Goal: Task Accomplishment & Management: Use online tool/utility

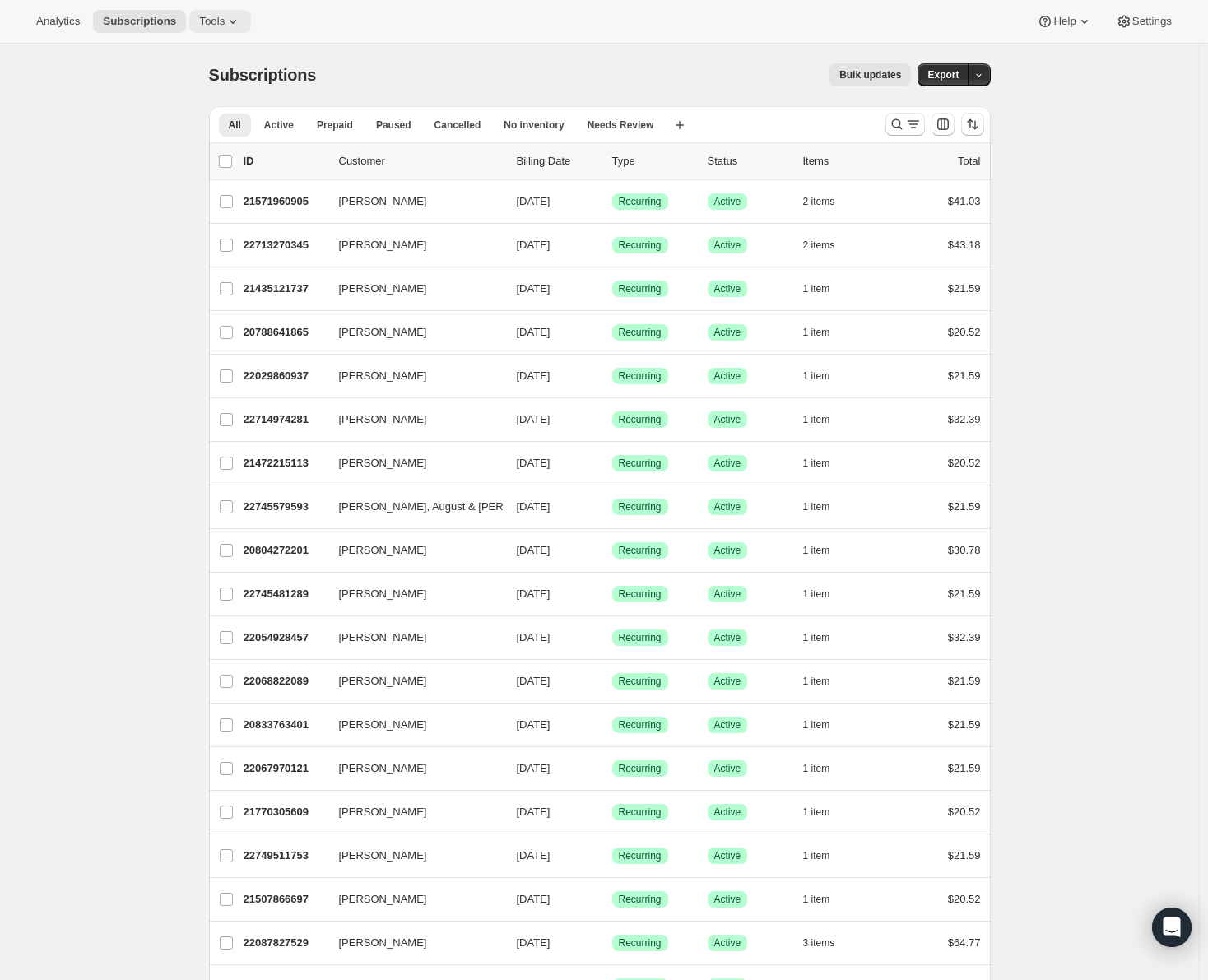
click at [202, 19] on span "Tools" at bounding box center [211, 21] width 26 height 13
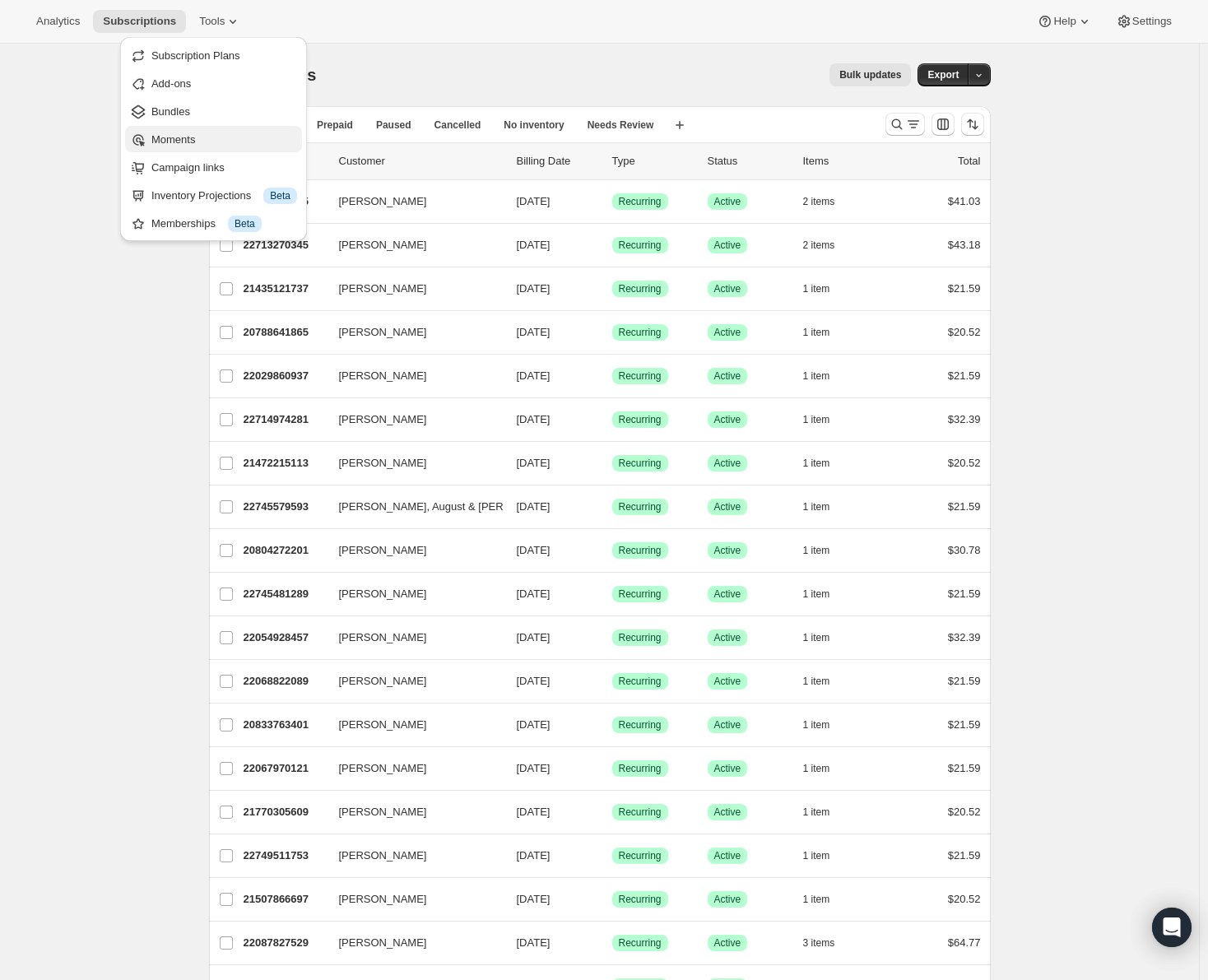
click at [171, 135] on span "Moments" at bounding box center [173, 140] width 44 height 12
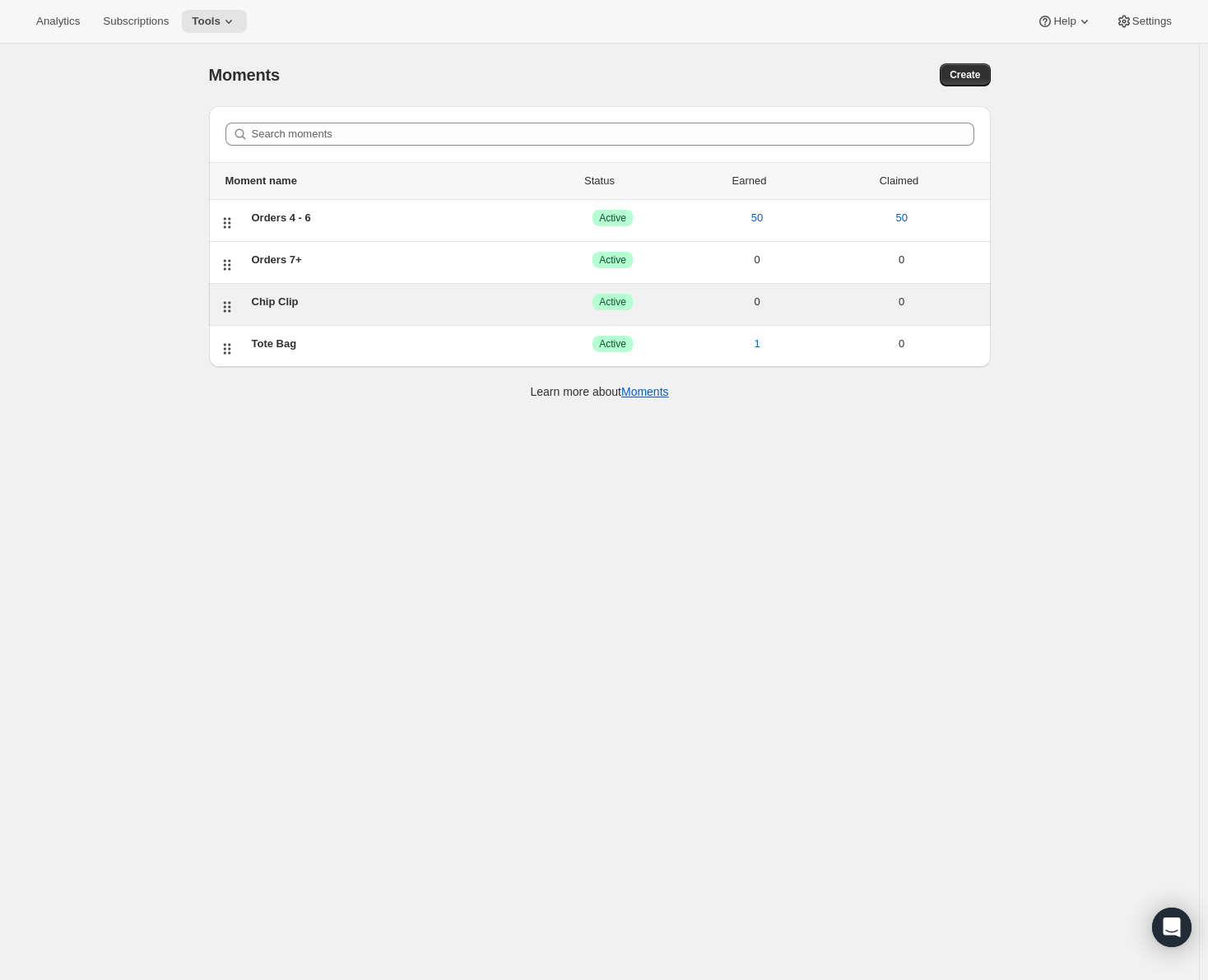
click at [275, 305] on div "Chip Clip" at bounding box center [396, 302] width 289 height 17
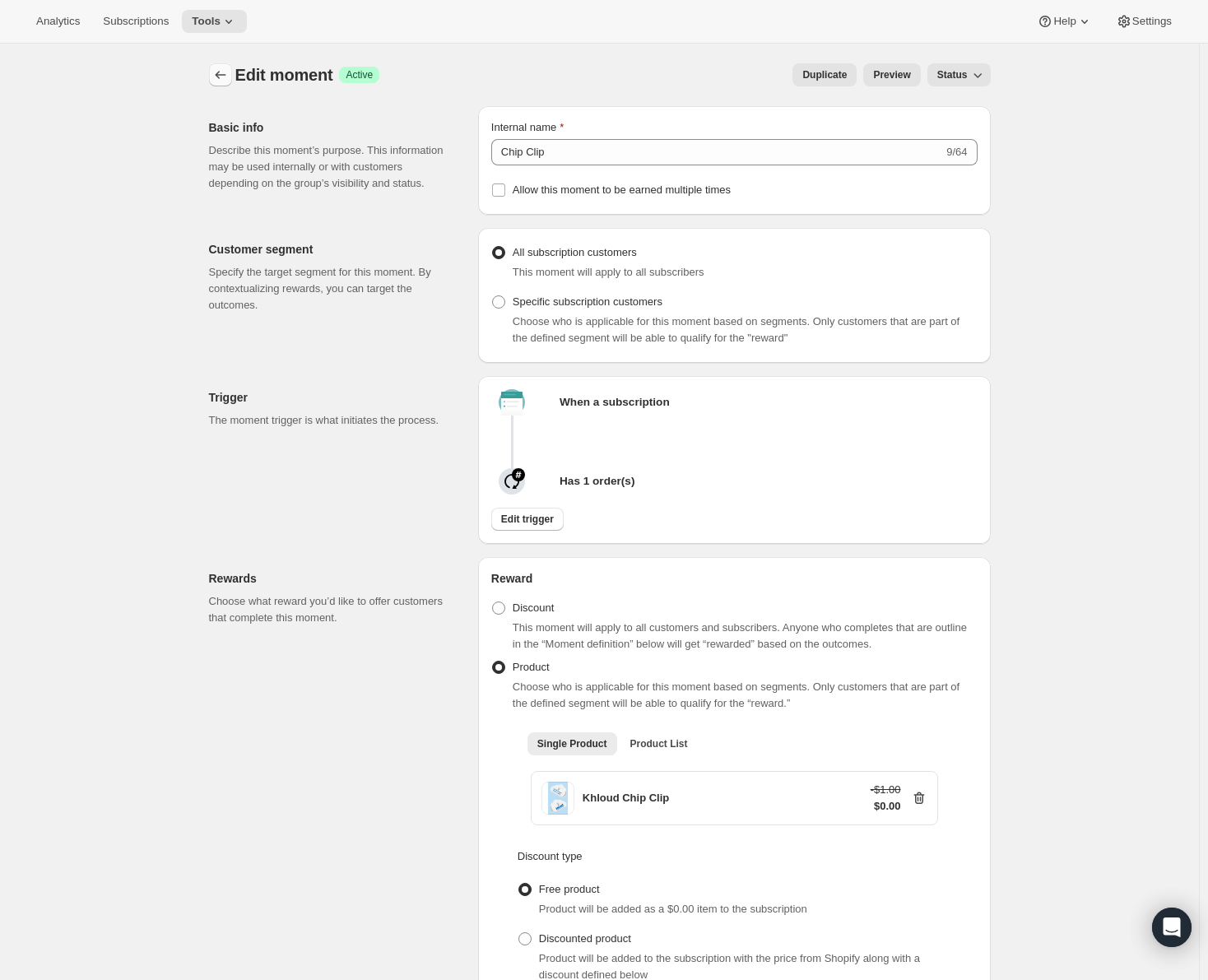
click at [228, 77] on icon "Create moment" at bounding box center [220, 75] width 17 height 17
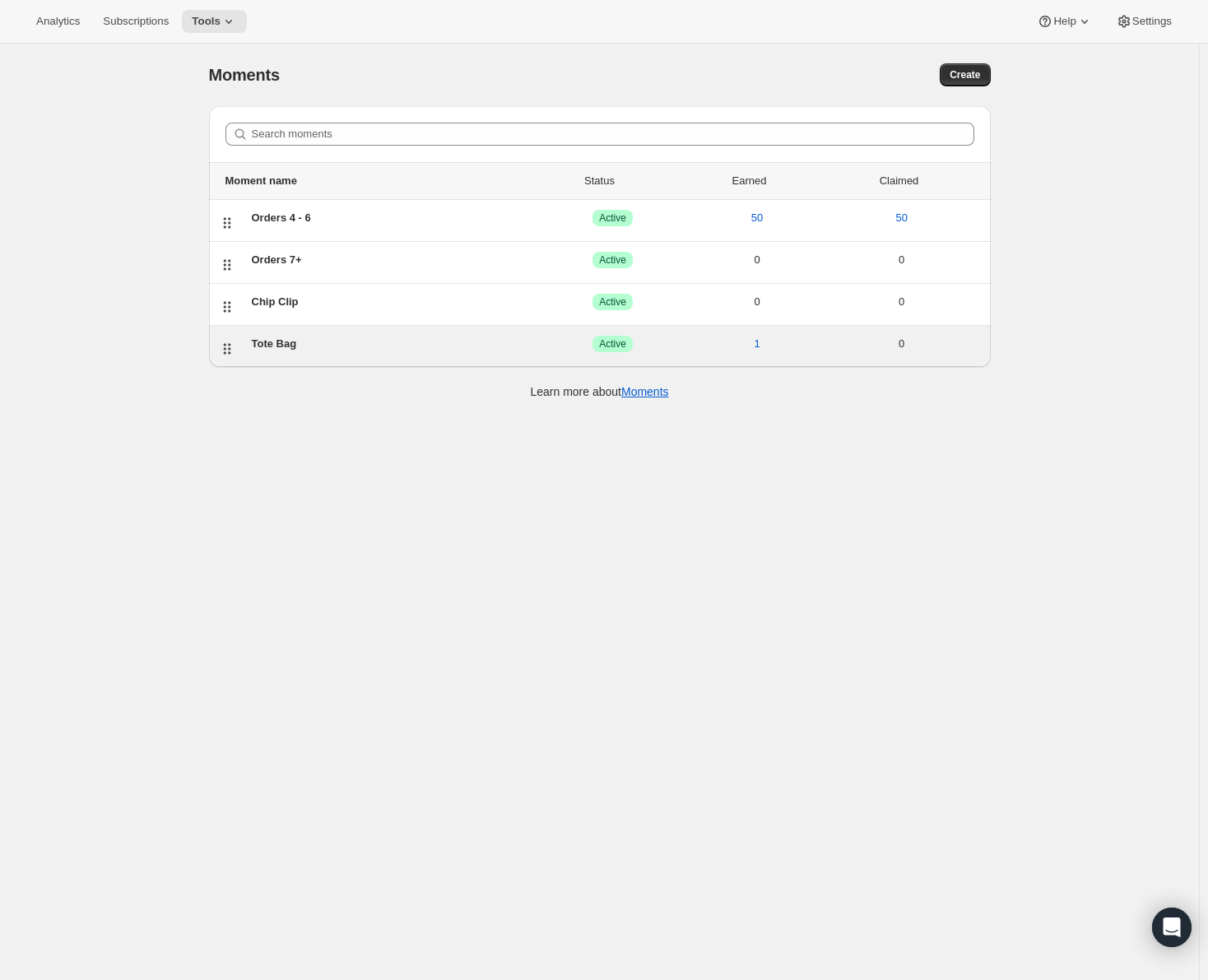
click at [281, 344] on div "Tote Bag" at bounding box center [396, 344] width 289 height 17
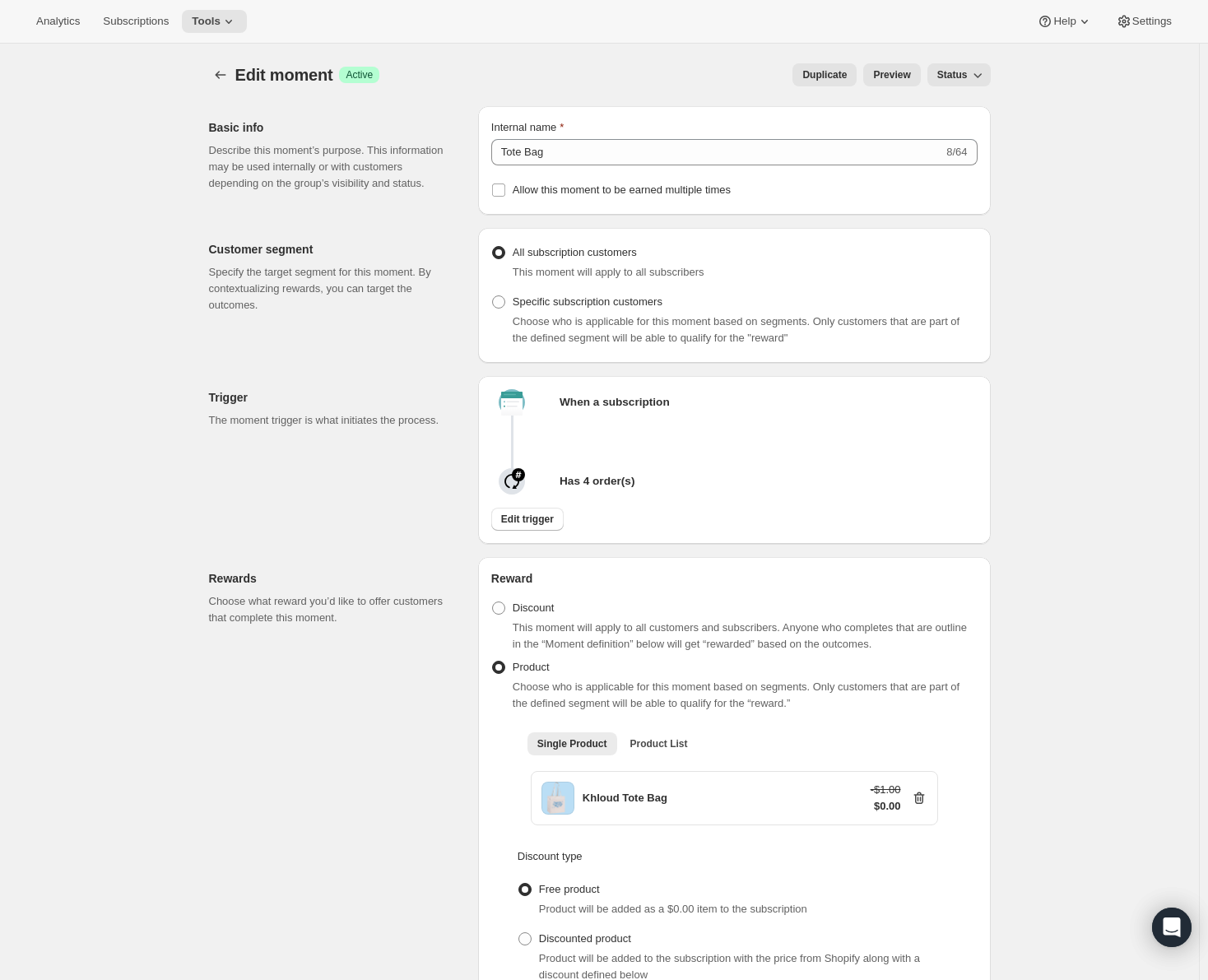
click at [836, 80] on span "Duplicate" at bounding box center [824, 75] width 45 height 13
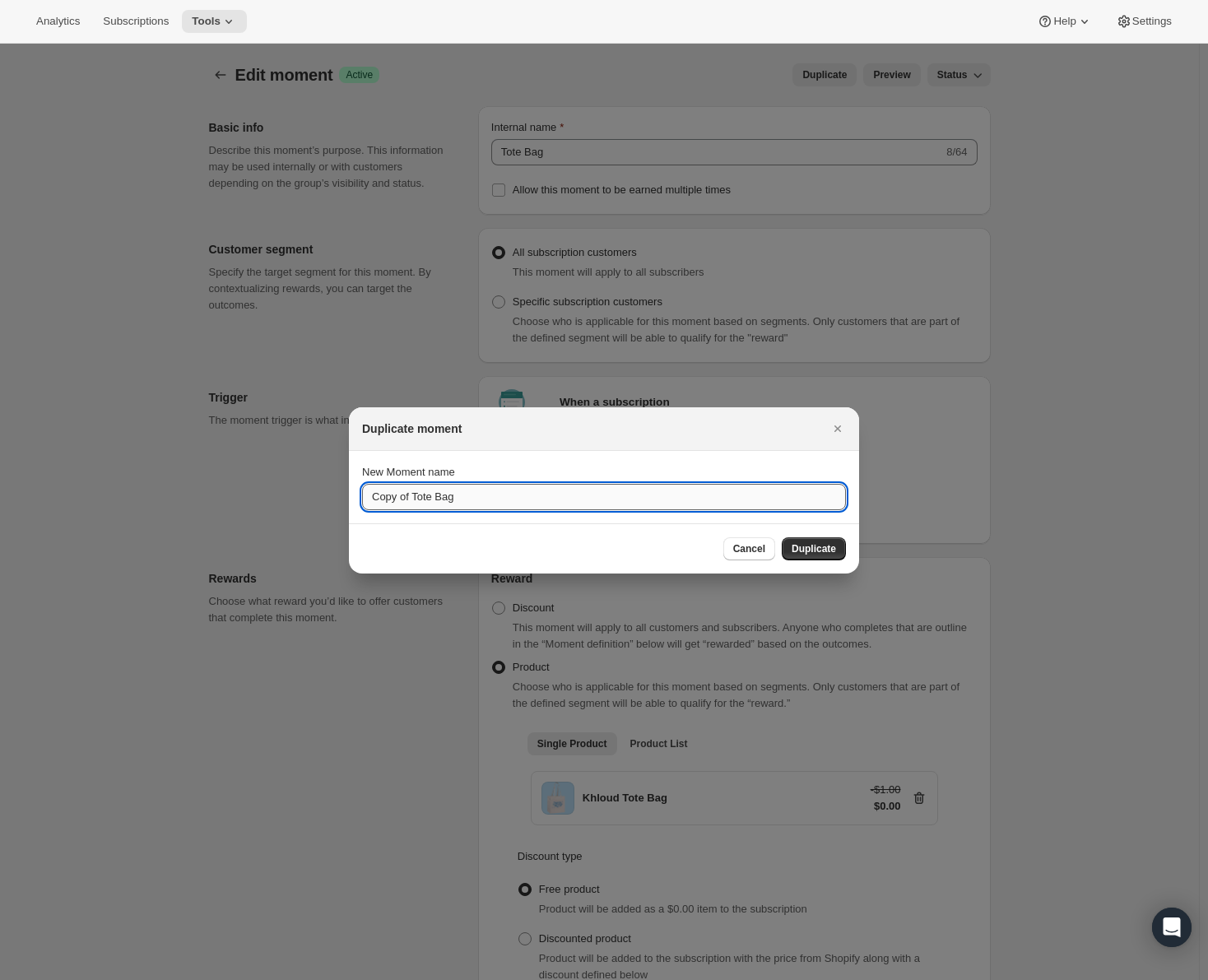
click at [484, 496] on input "Copy of Tote Bag" at bounding box center [604, 497] width 484 height 26
type input "Water Bottle"
click at [828, 546] on span "Duplicate" at bounding box center [814, 548] width 45 height 13
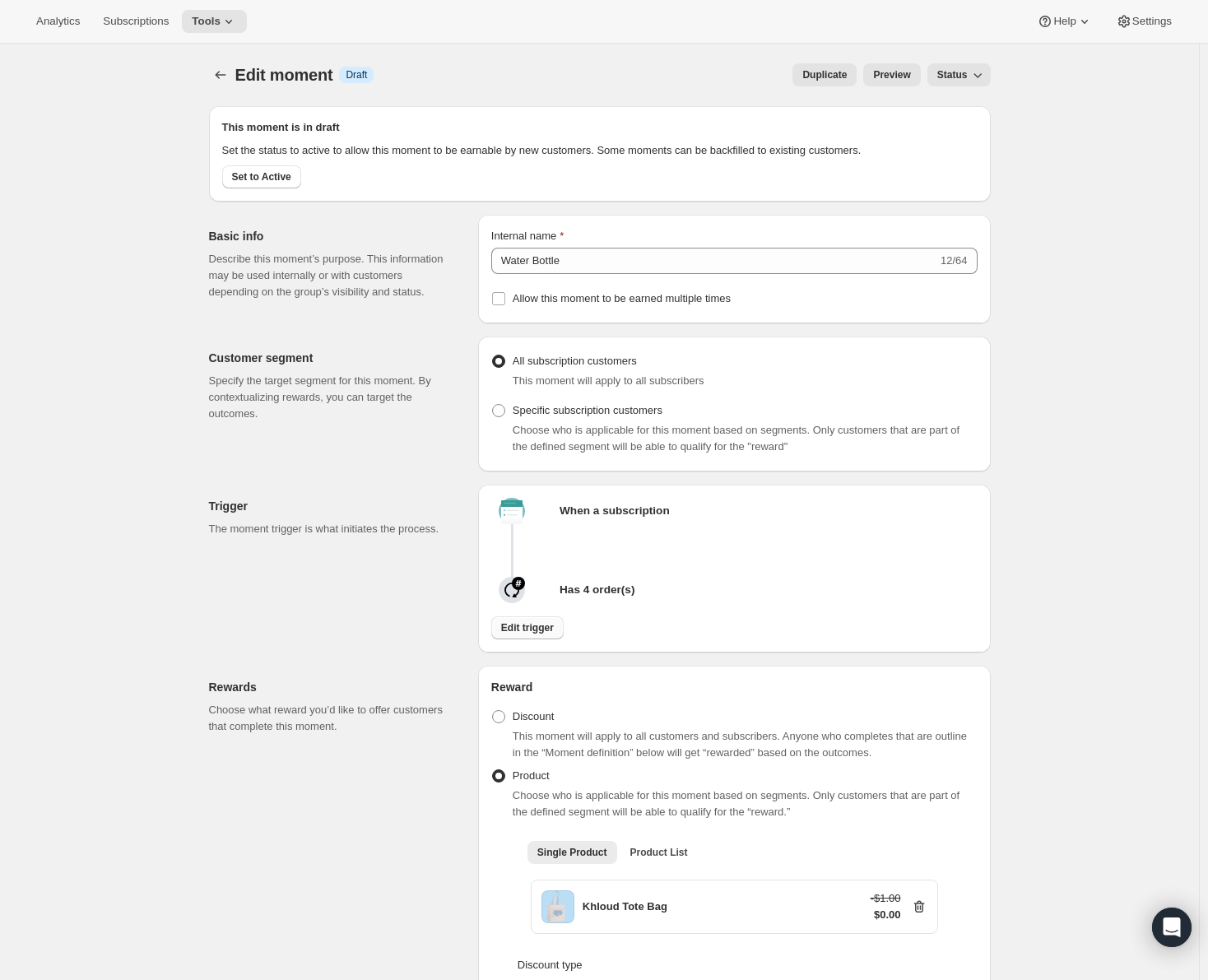
click at [538, 627] on span "Edit trigger" at bounding box center [528, 627] width 53 height 13
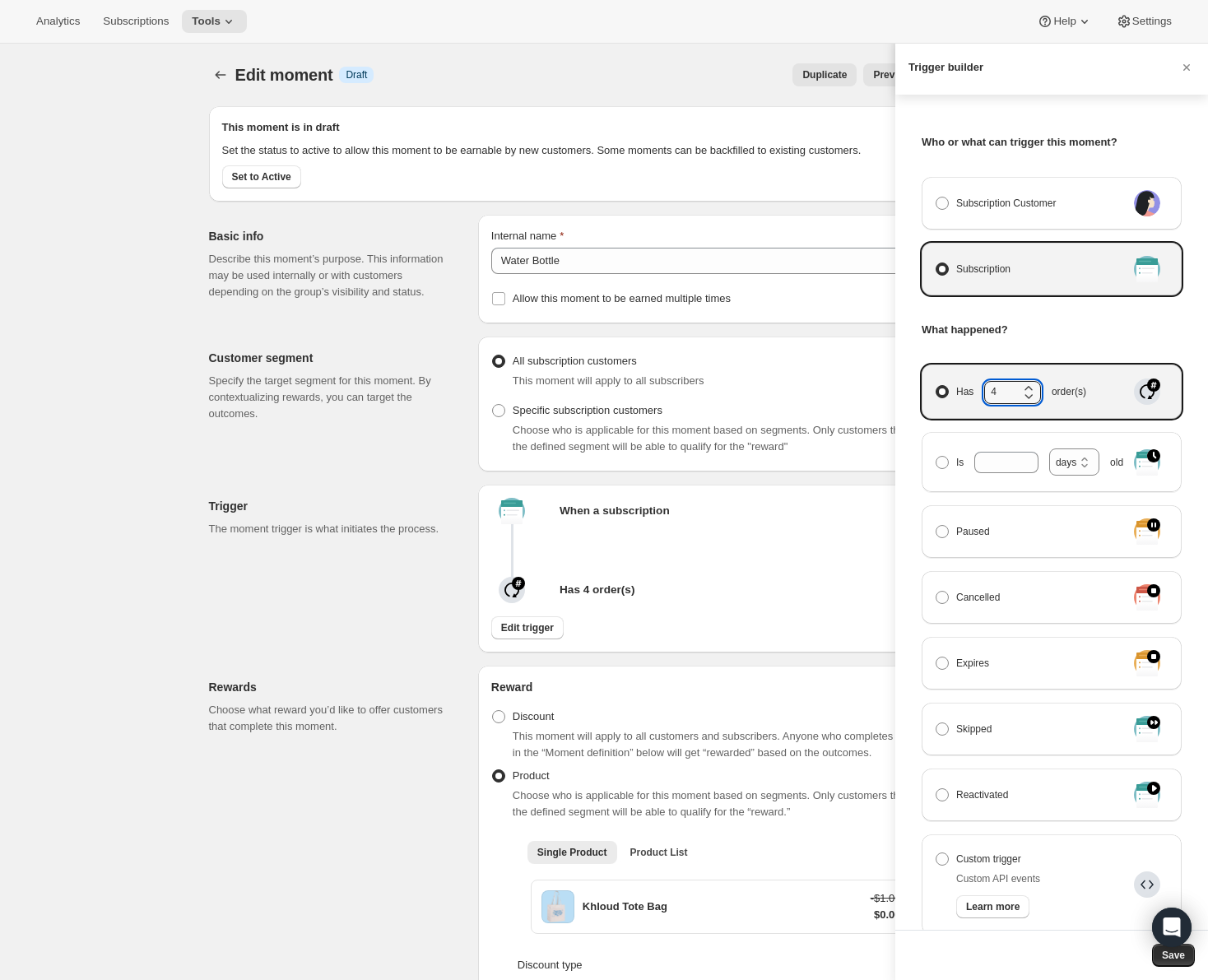
drag, startPoint x: 1007, startPoint y: 399, endPoint x: 972, endPoint y: 393, distance: 35.5
click at [972, 393] on span "Has 4 order(s)" at bounding box center [1021, 391] width 130 height 21
type input "7"
click at [1175, 963] on button "Save" at bounding box center [1173, 955] width 43 height 23
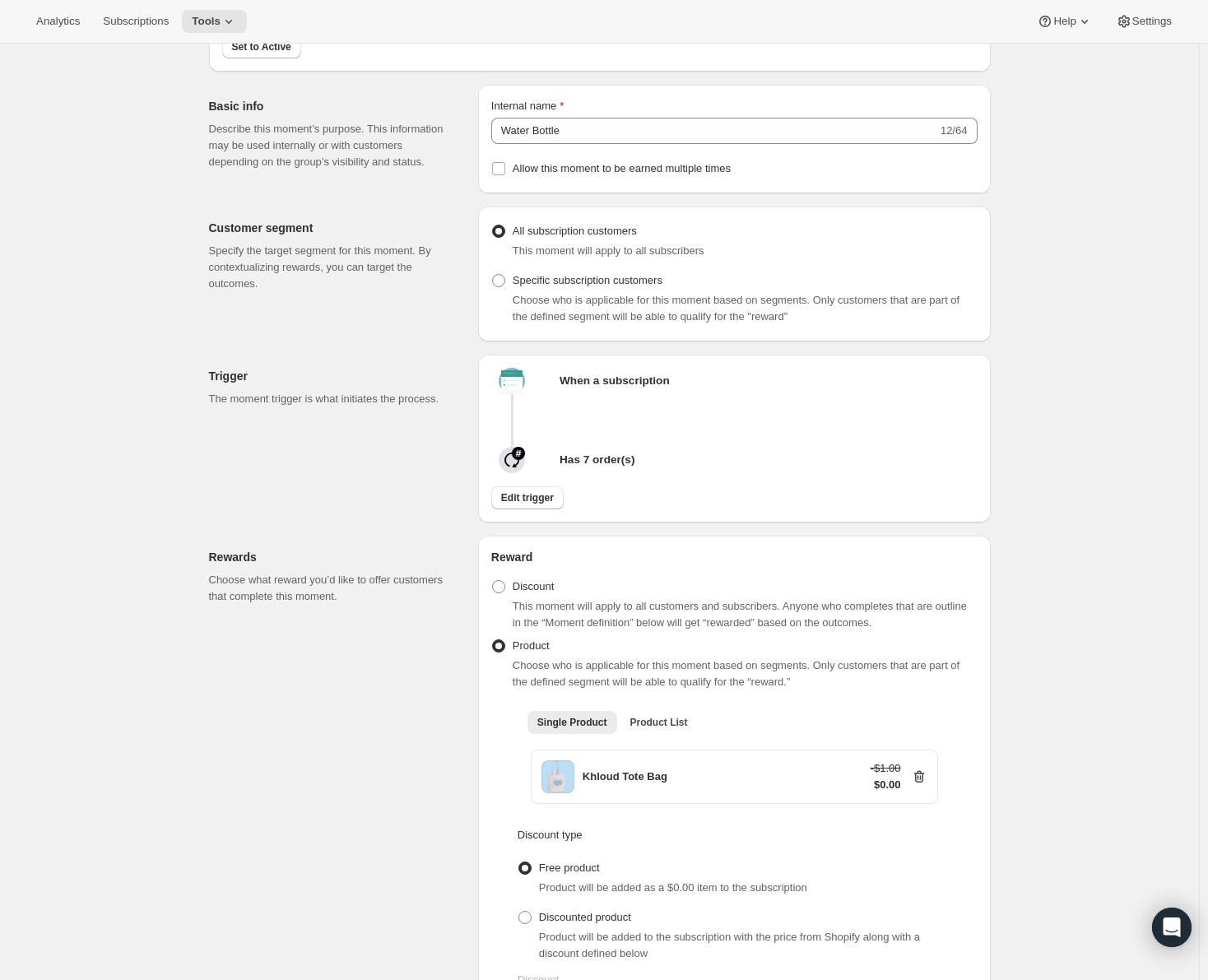
scroll to position [247, 0]
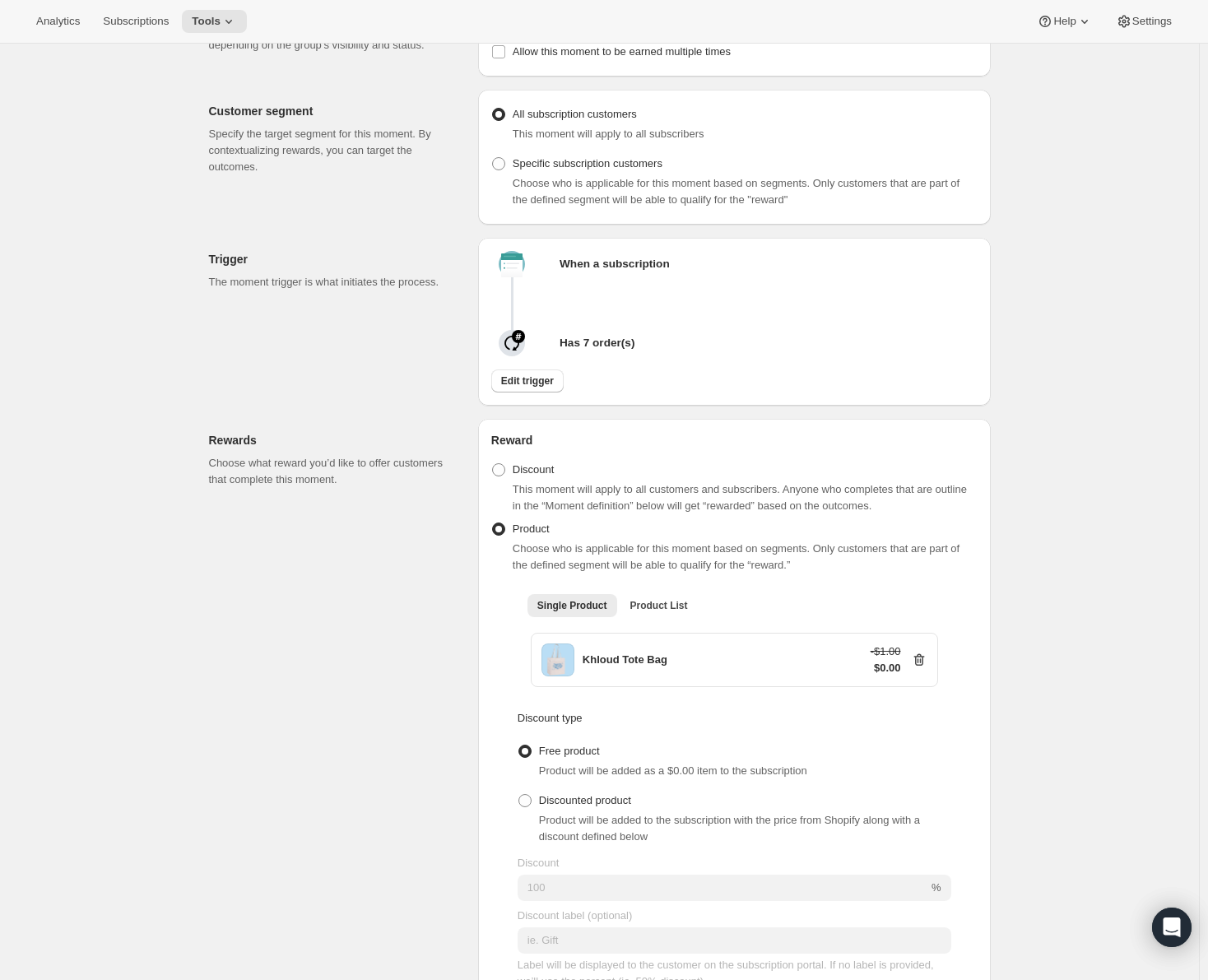
click at [924, 662] on icon at bounding box center [919, 661] width 11 height 12
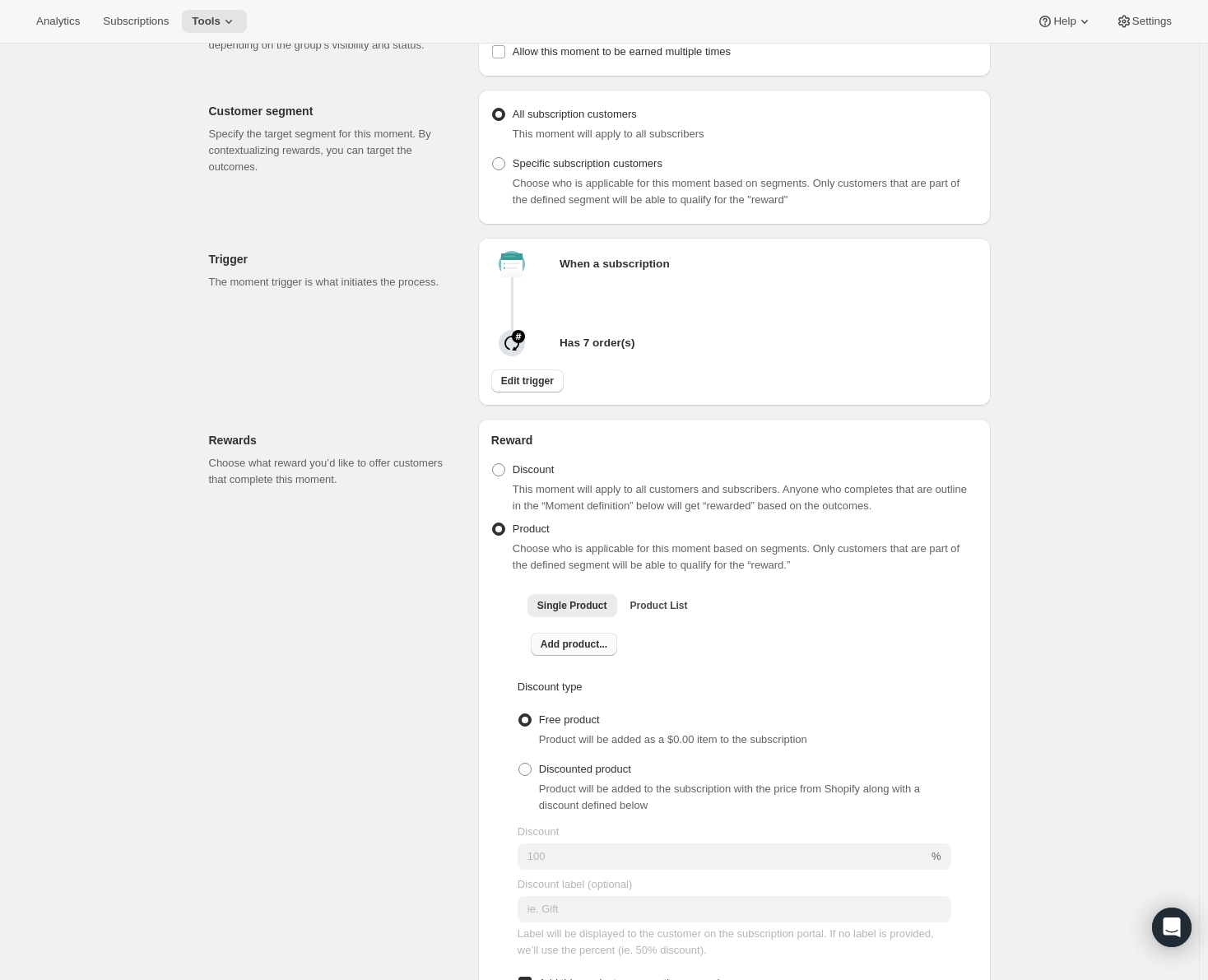
click at [584, 646] on span "Add product..." at bounding box center [574, 644] width 67 height 13
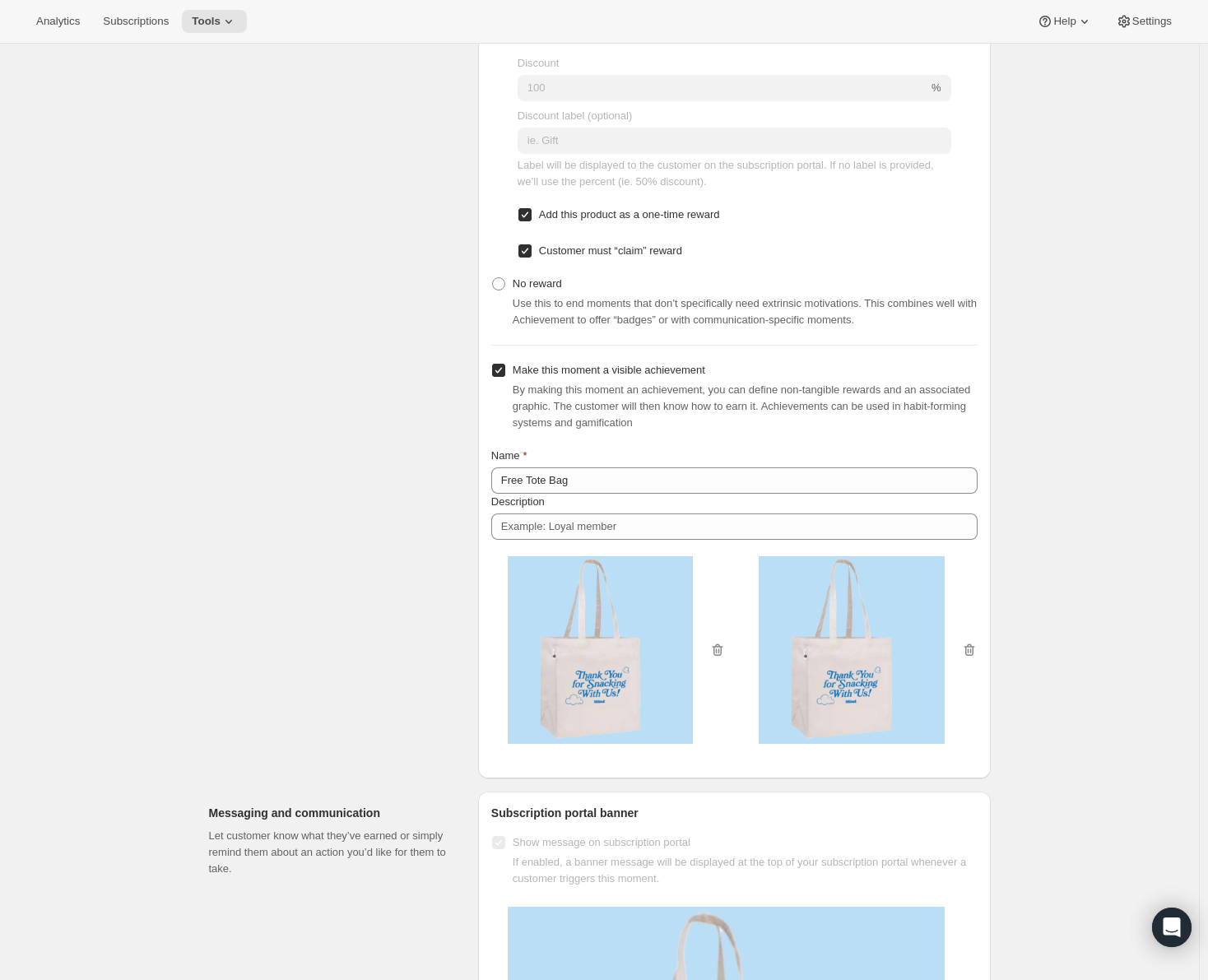
scroll to position [1070, 0]
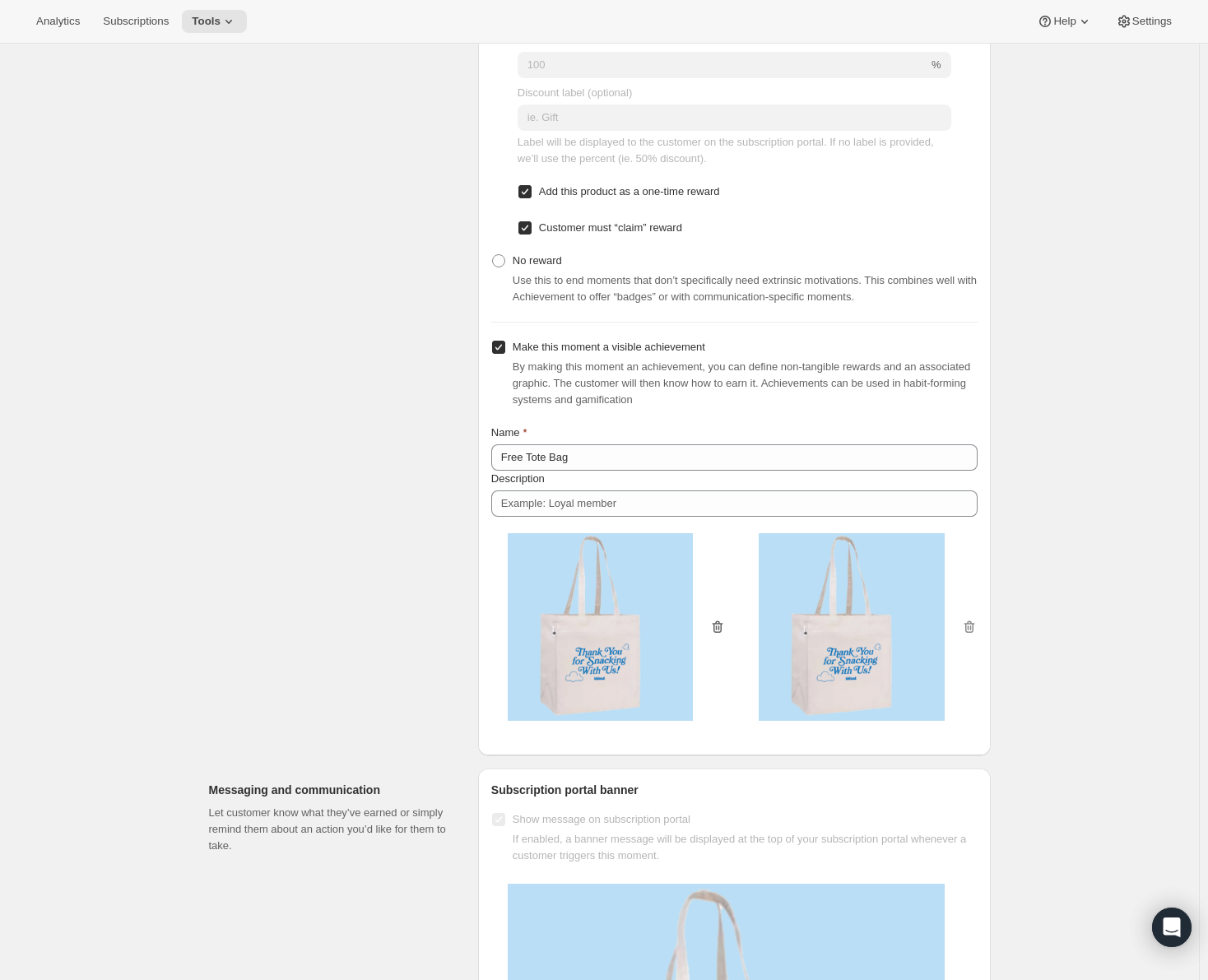
click at [721, 618] on icon "button" at bounding box center [717, 626] width 17 height 17
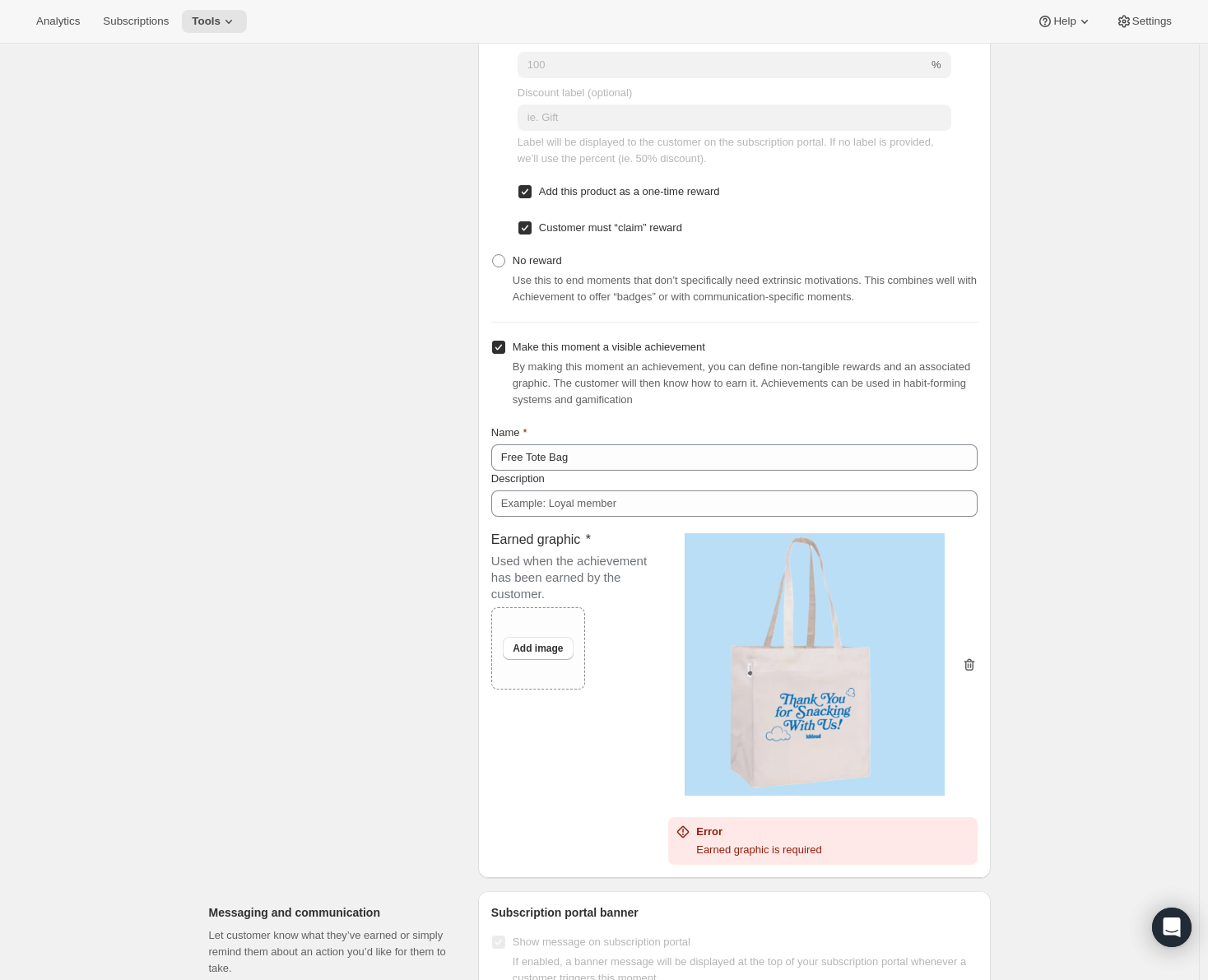
click at [974, 667] on icon "button" at bounding box center [969, 664] width 11 height 12
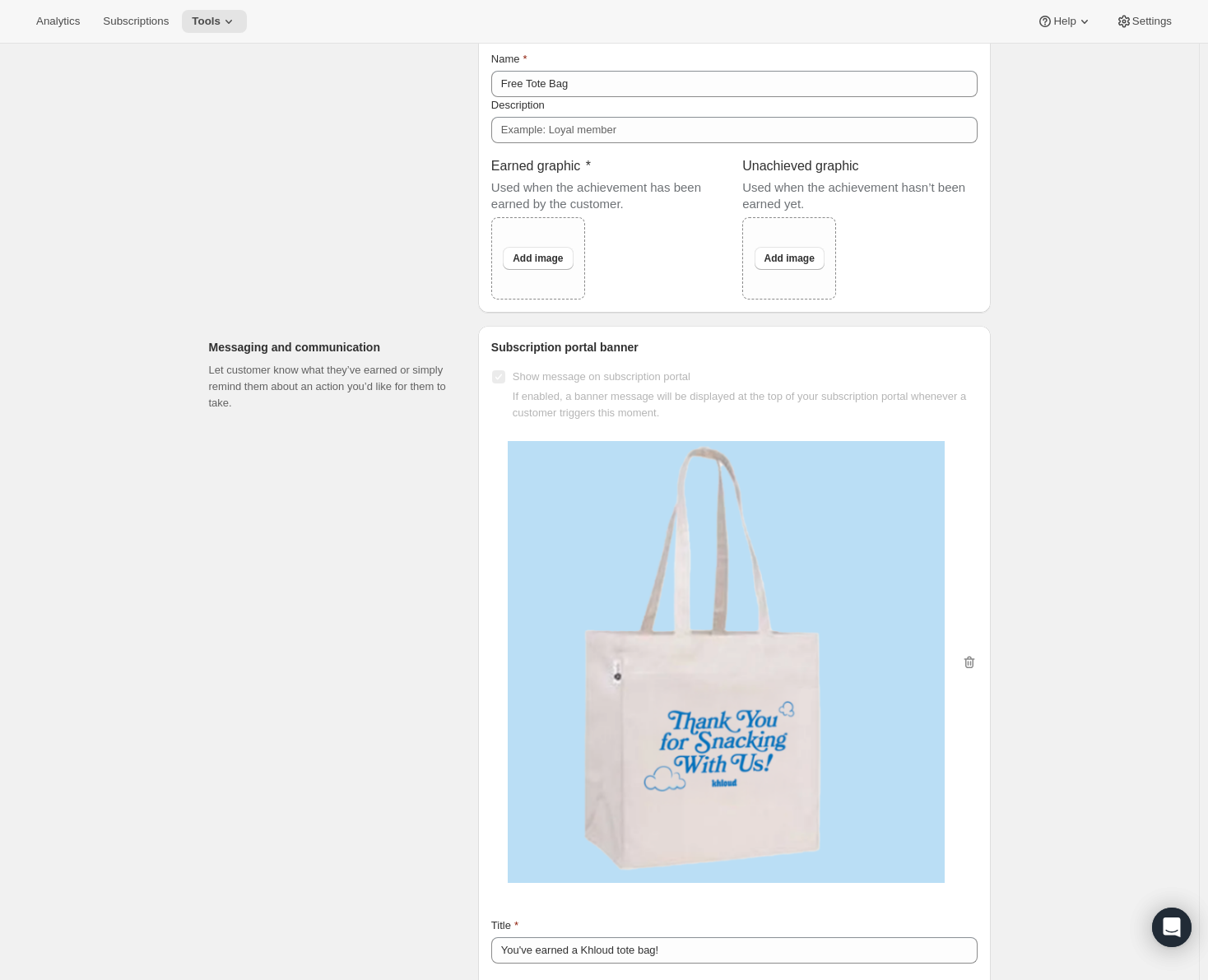
scroll to position [1481, 0]
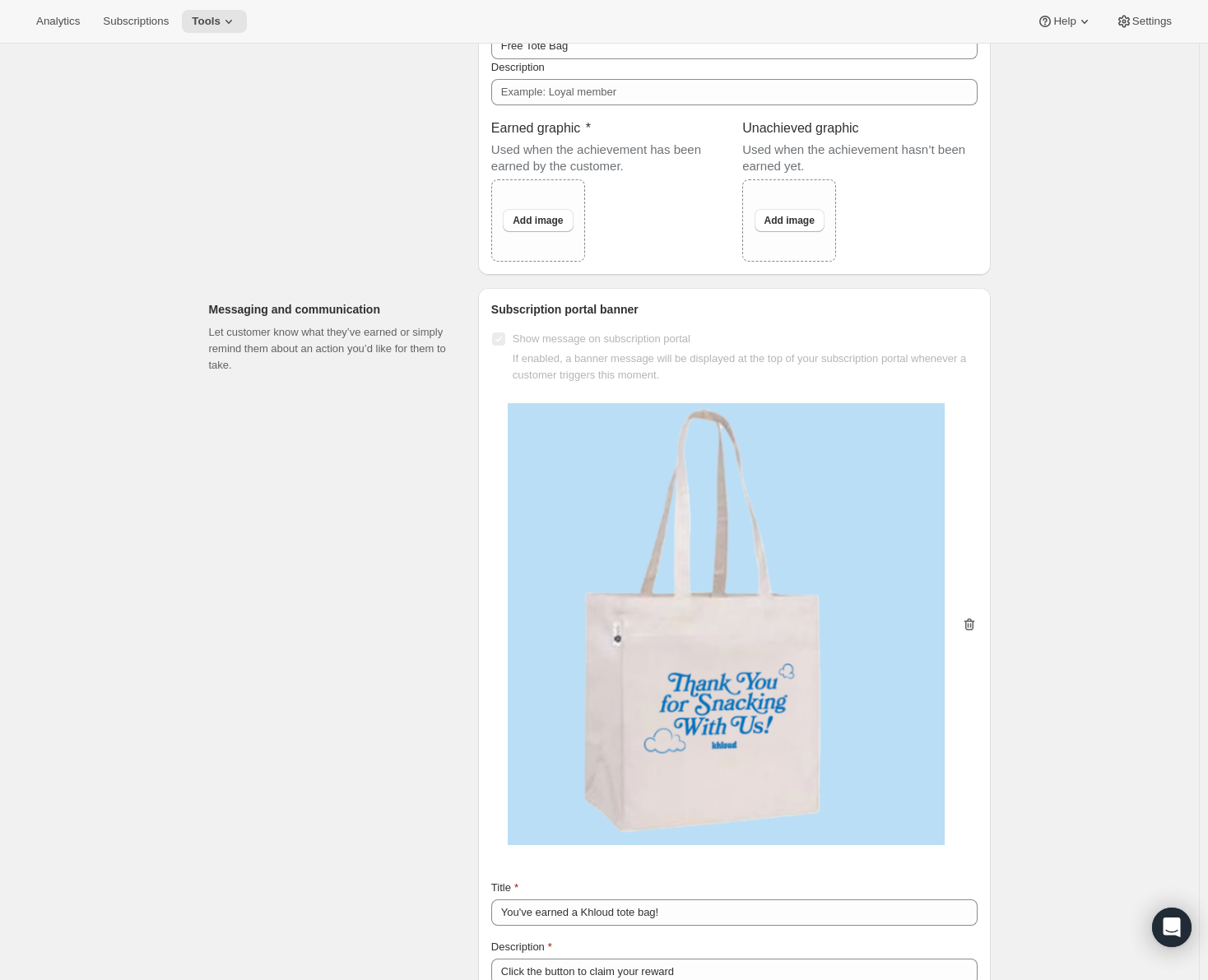
click at [977, 618] on icon "button" at bounding box center [969, 625] width 17 height 17
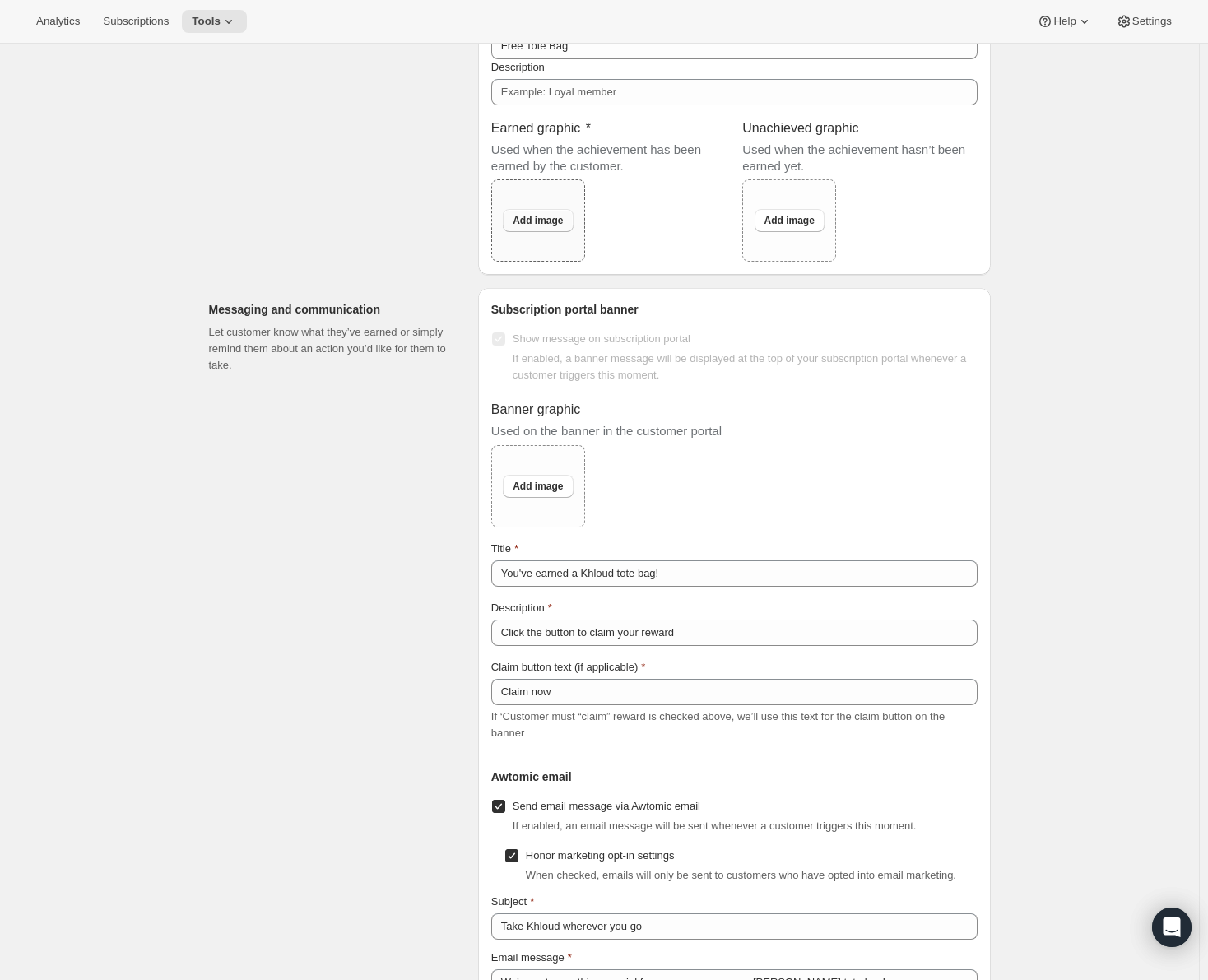
click at [546, 222] on span "Add image" at bounding box center [538, 220] width 50 height 13
type input "C:\fakepath\waterbottle.png"
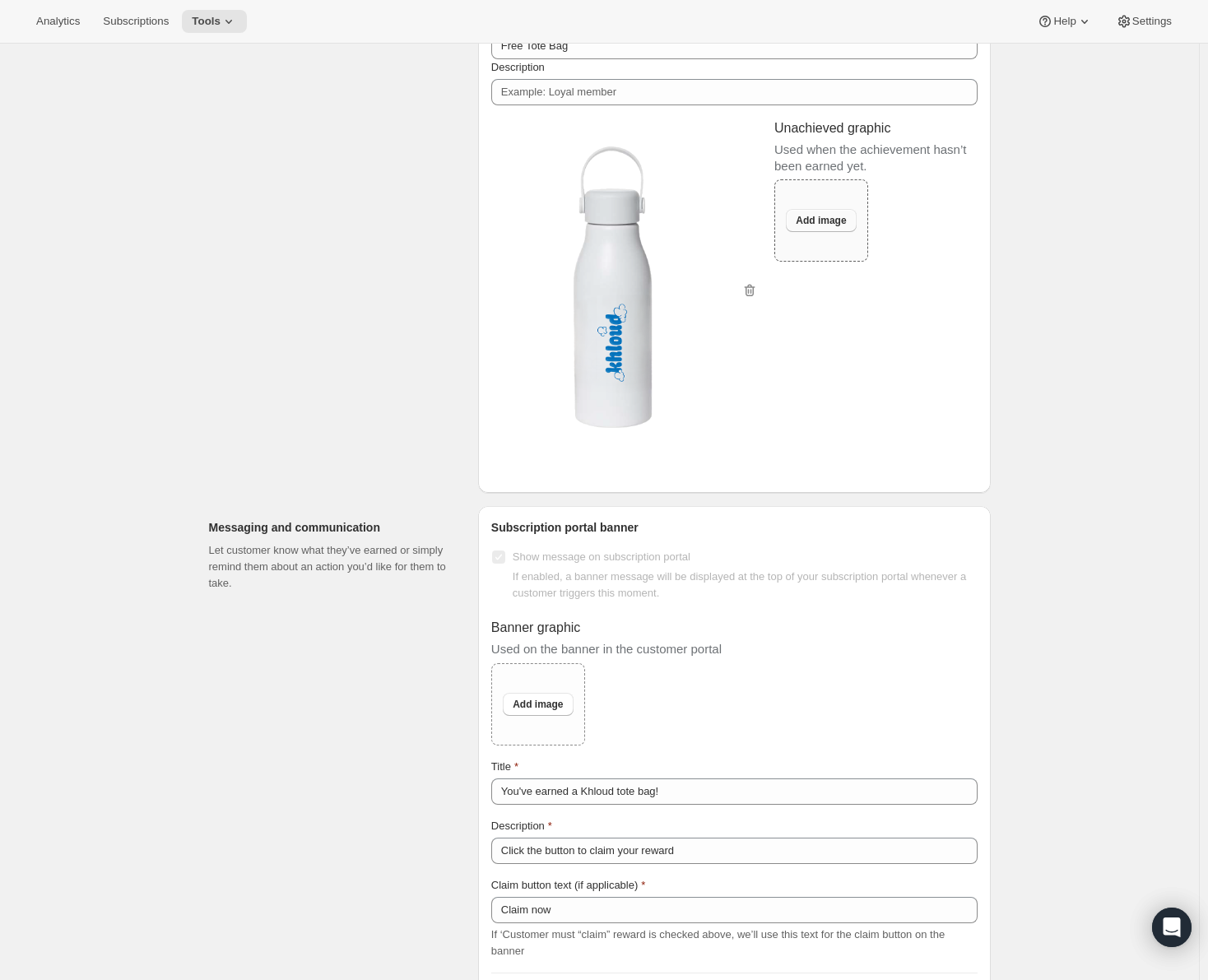
click at [820, 216] on span "Add image" at bounding box center [820, 220] width 50 height 13
type input "C:\fakepath\waterbottle.png"
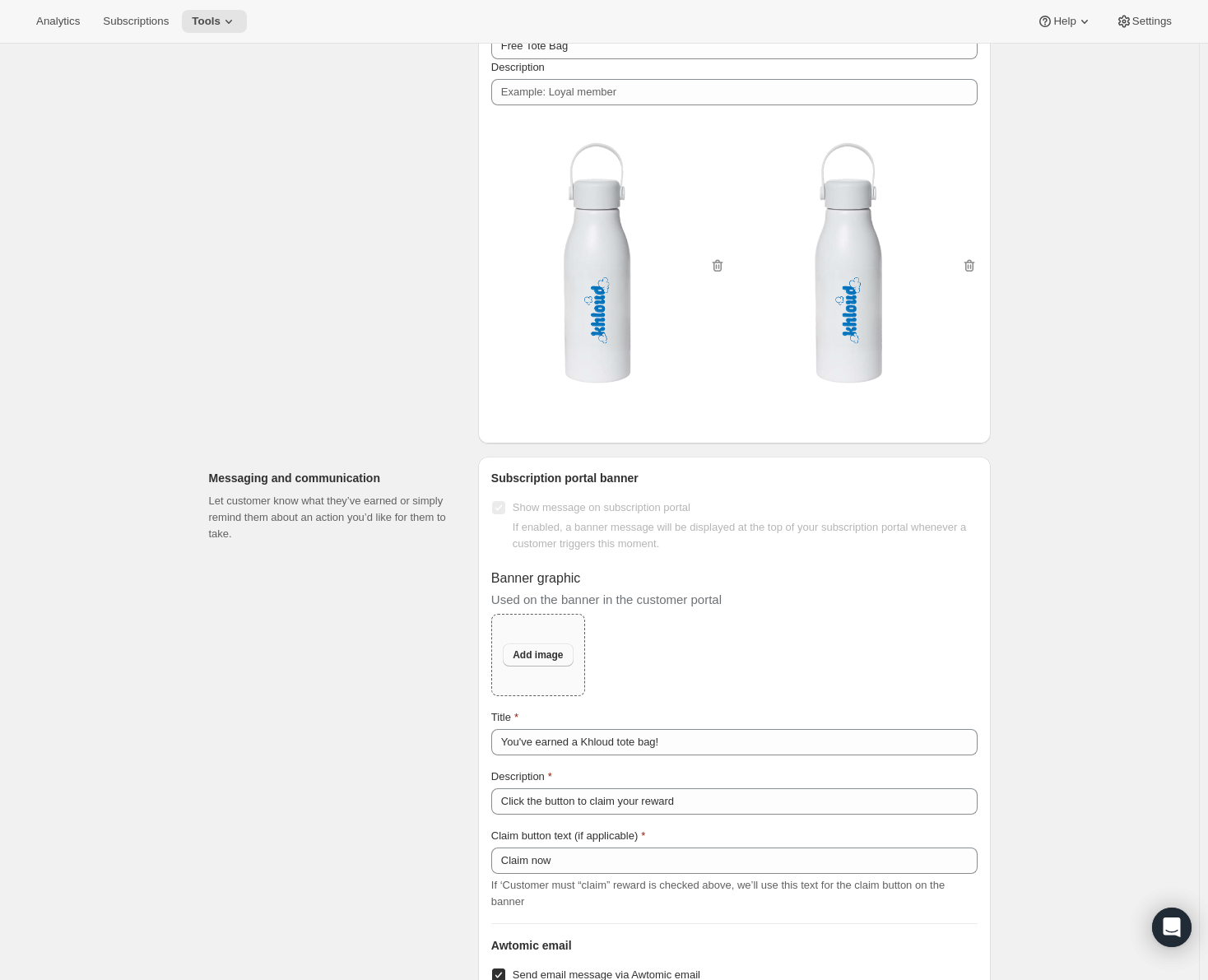
click at [536, 655] on span "Add image" at bounding box center [538, 655] width 50 height 13
type input "C:\fakepath\waterbottle.png"
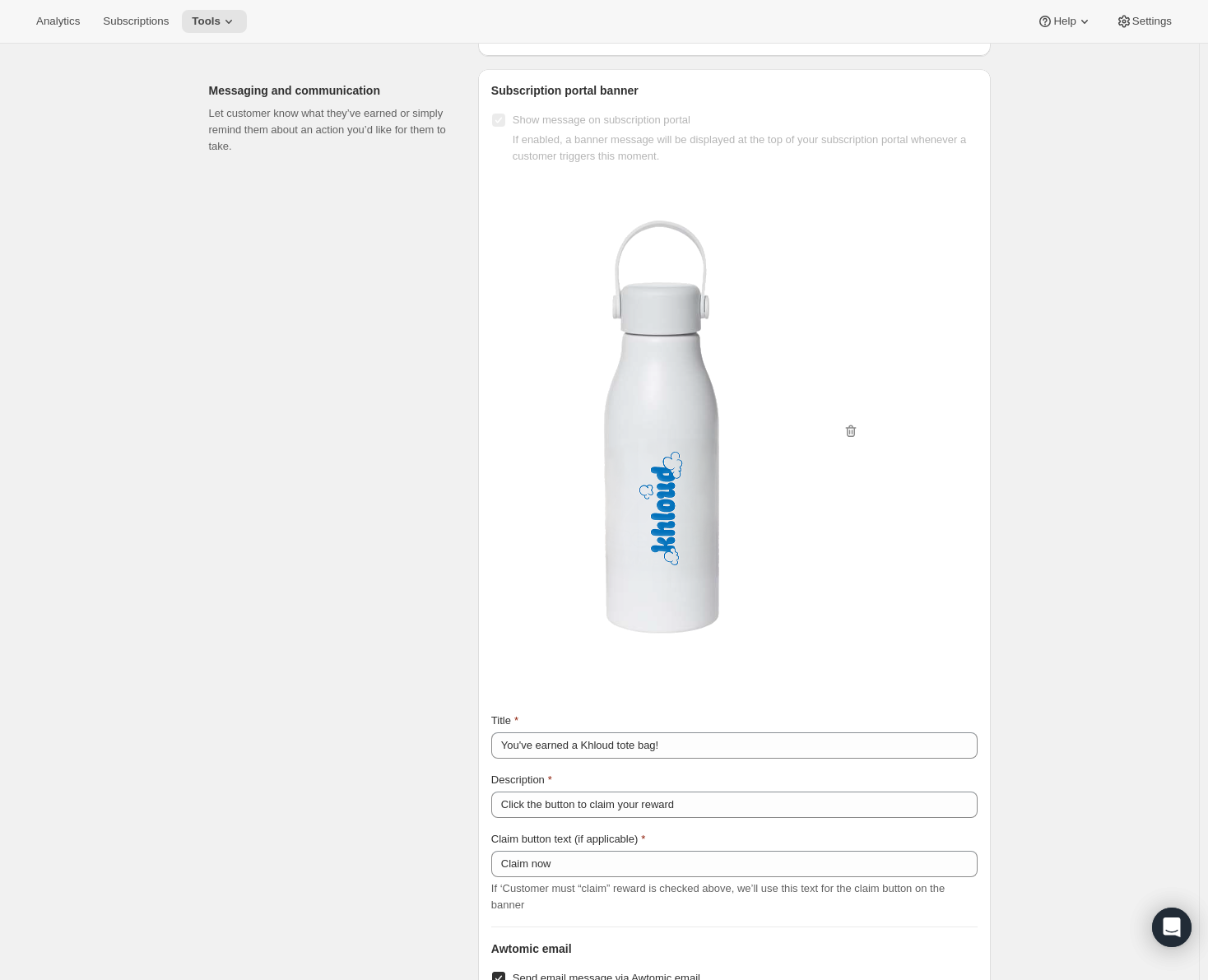
scroll to position [1892, 0]
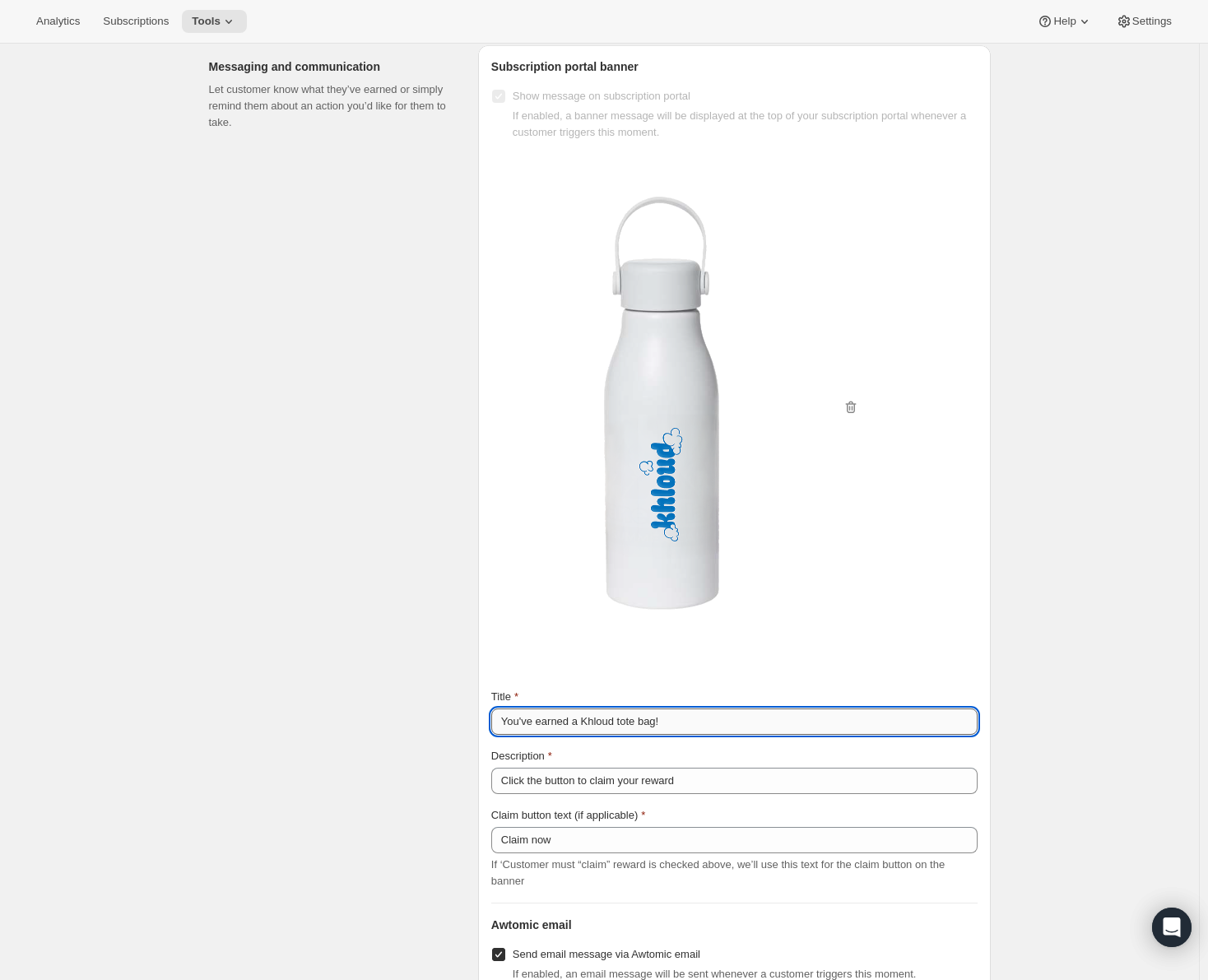
drag, startPoint x: 620, startPoint y: 719, endPoint x: 656, endPoint y: 715, distance: 36.2
click at [656, 715] on input "You've earned a Khloud tote bag!" at bounding box center [734, 721] width 487 height 26
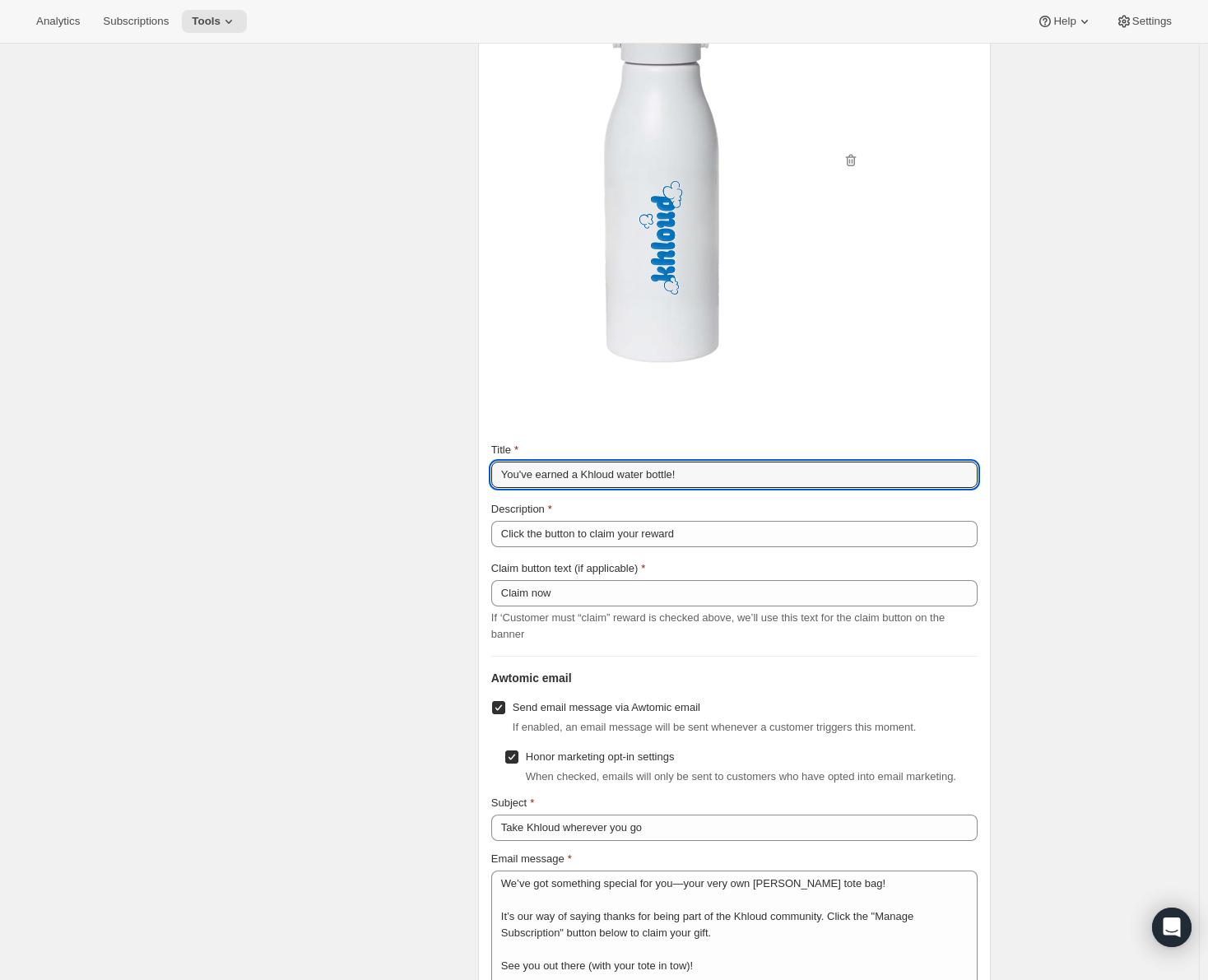
scroll to position [2304, 0]
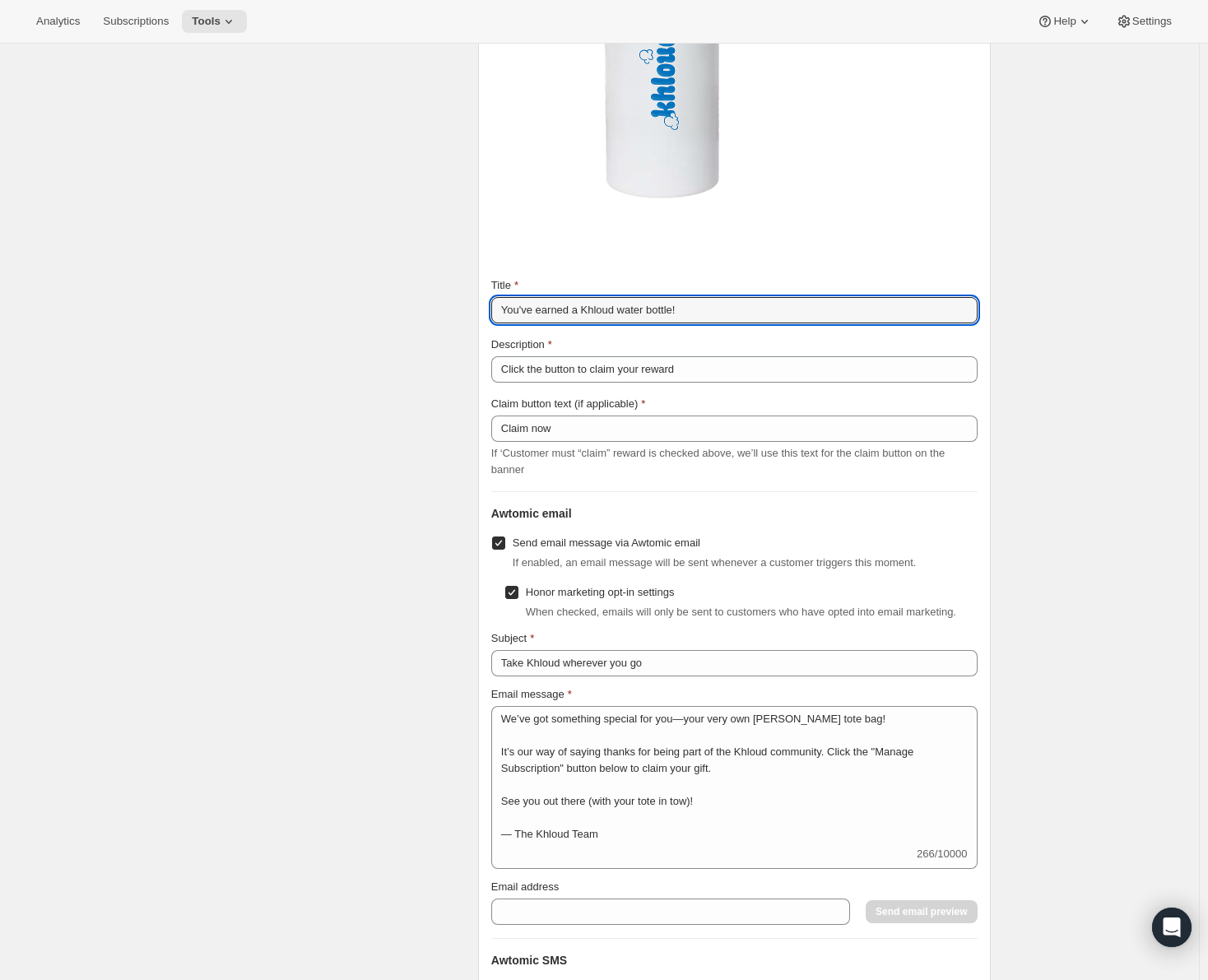
type input "You've earned a Khloud water bottle!"
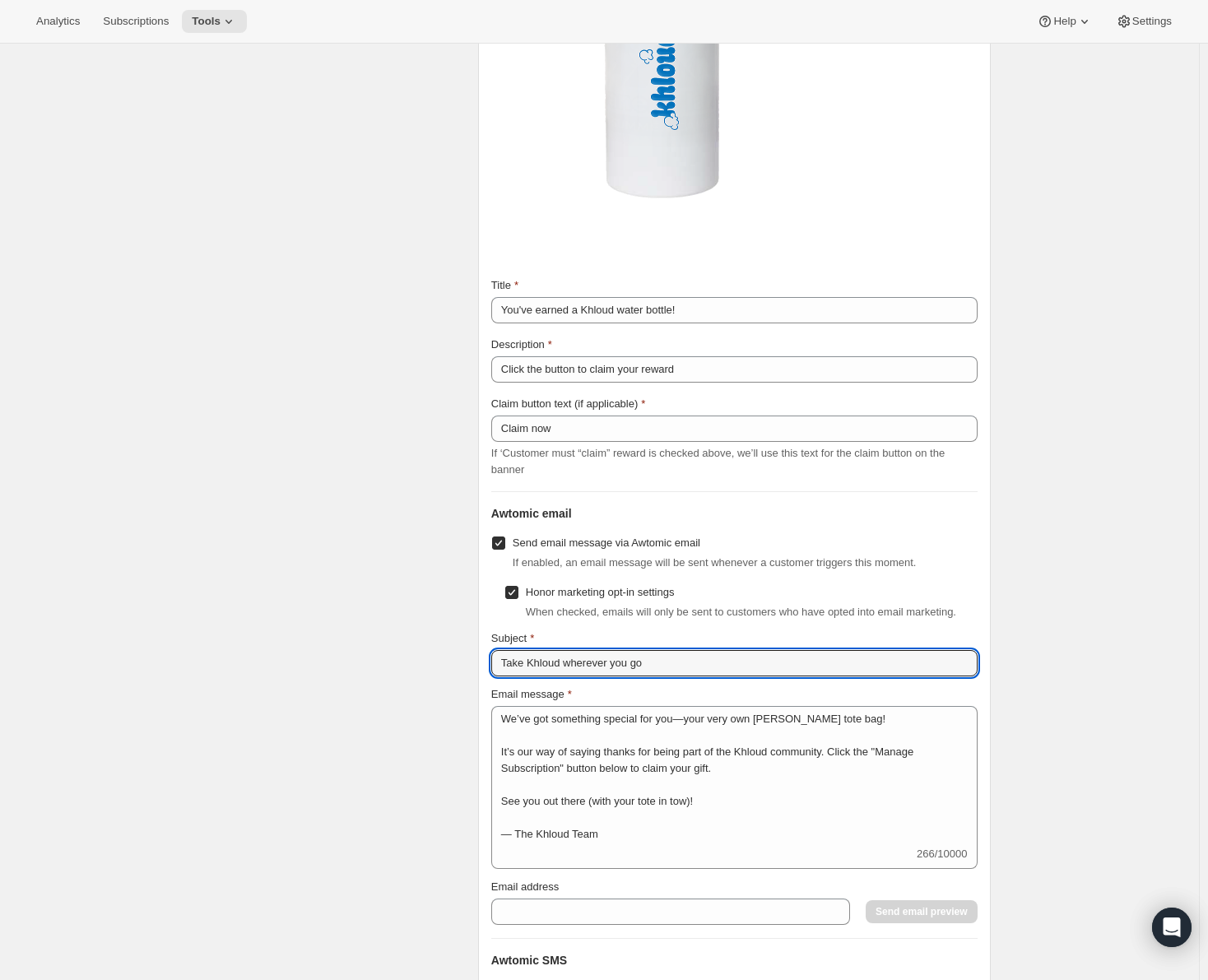
drag, startPoint x: 666, startPoint y: 661, endPoint x: 459, endPoint y: 664, distance: 207.0
click at [459, 664] on div "Messaging and communication Let customer know what they’ve earned or simply rem…" at bounding box center [593, 366] width 794 height 1490
type input "Your new favorite water bottle"
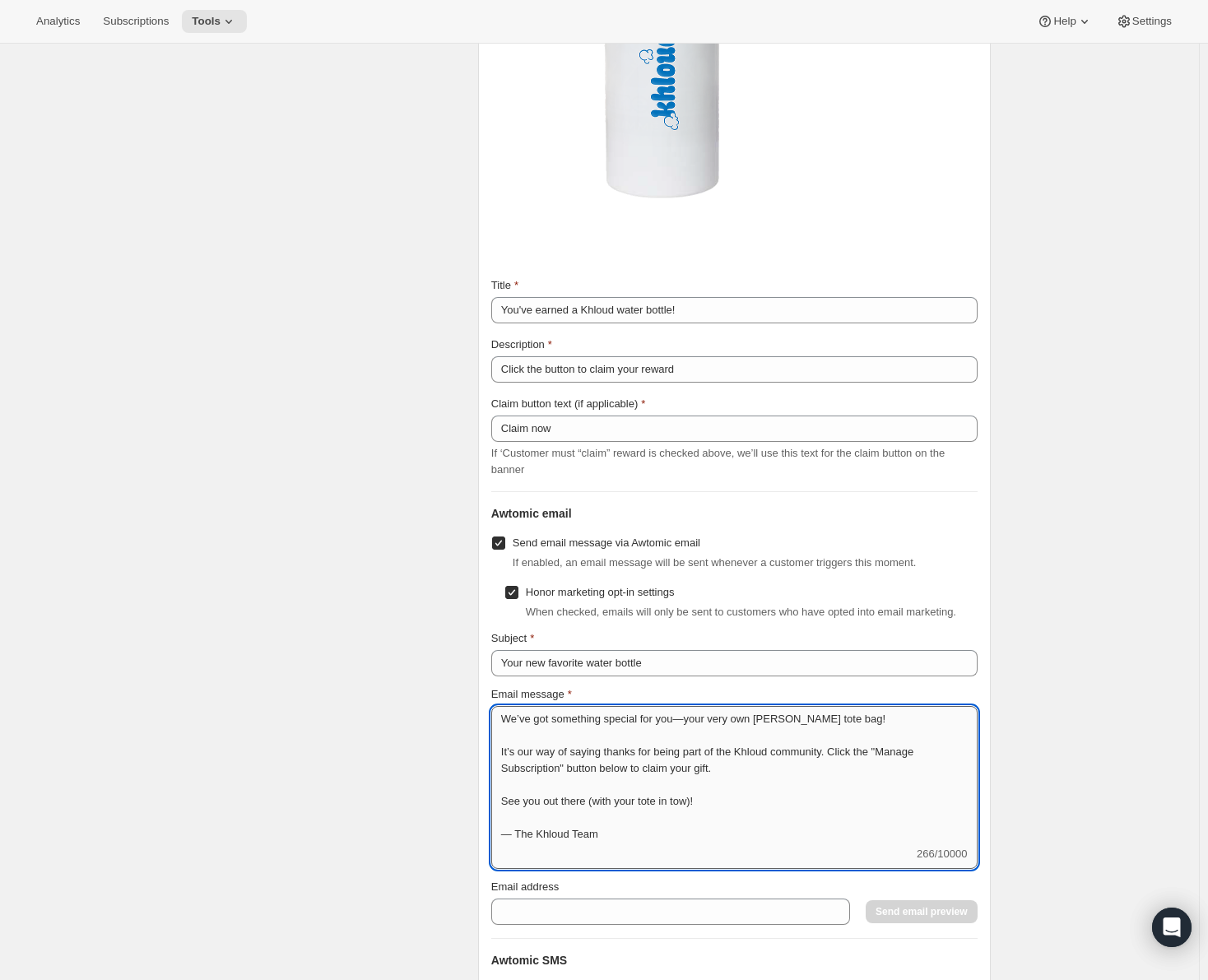
click at [503, 713] on textarea "We’ve got something special for you—your very own [PERSON_NAME] tote bag! It’s …" at bounding box center [734, 775] width 487 height 140
paste textarea "Snacking is better when you’re staying refreshed—so we’re sending you a Khloud …"
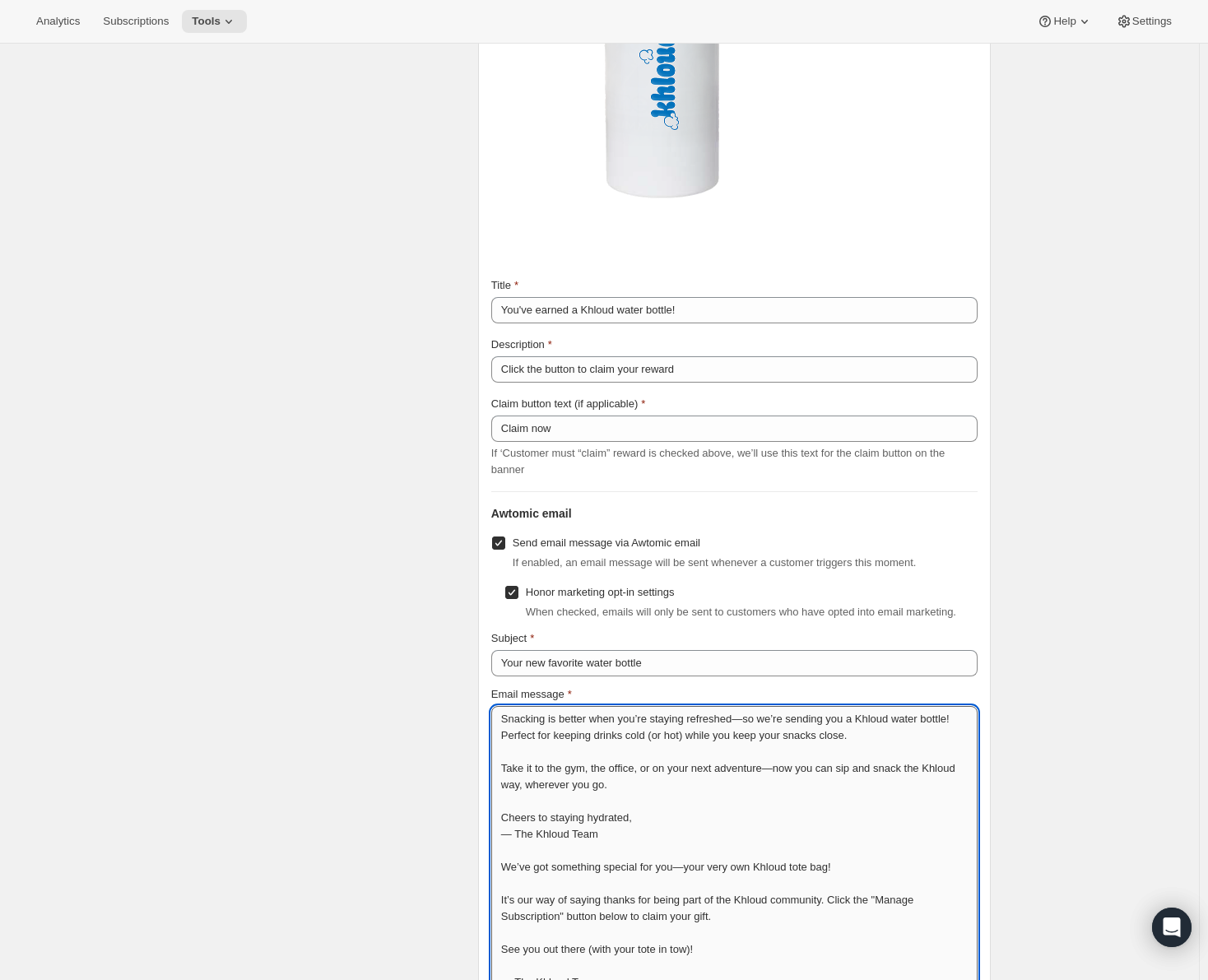
drag, startPoint x: 833, startPoint y: 903, endPoint x: 502, endPoint y: 858, distance: 334.0
click at [502, 858] on textarea "Snacking is better when you’re staying refreshed—so we’re sending you a Khloud …" at bounding box center [734, 849] width 487 height 288
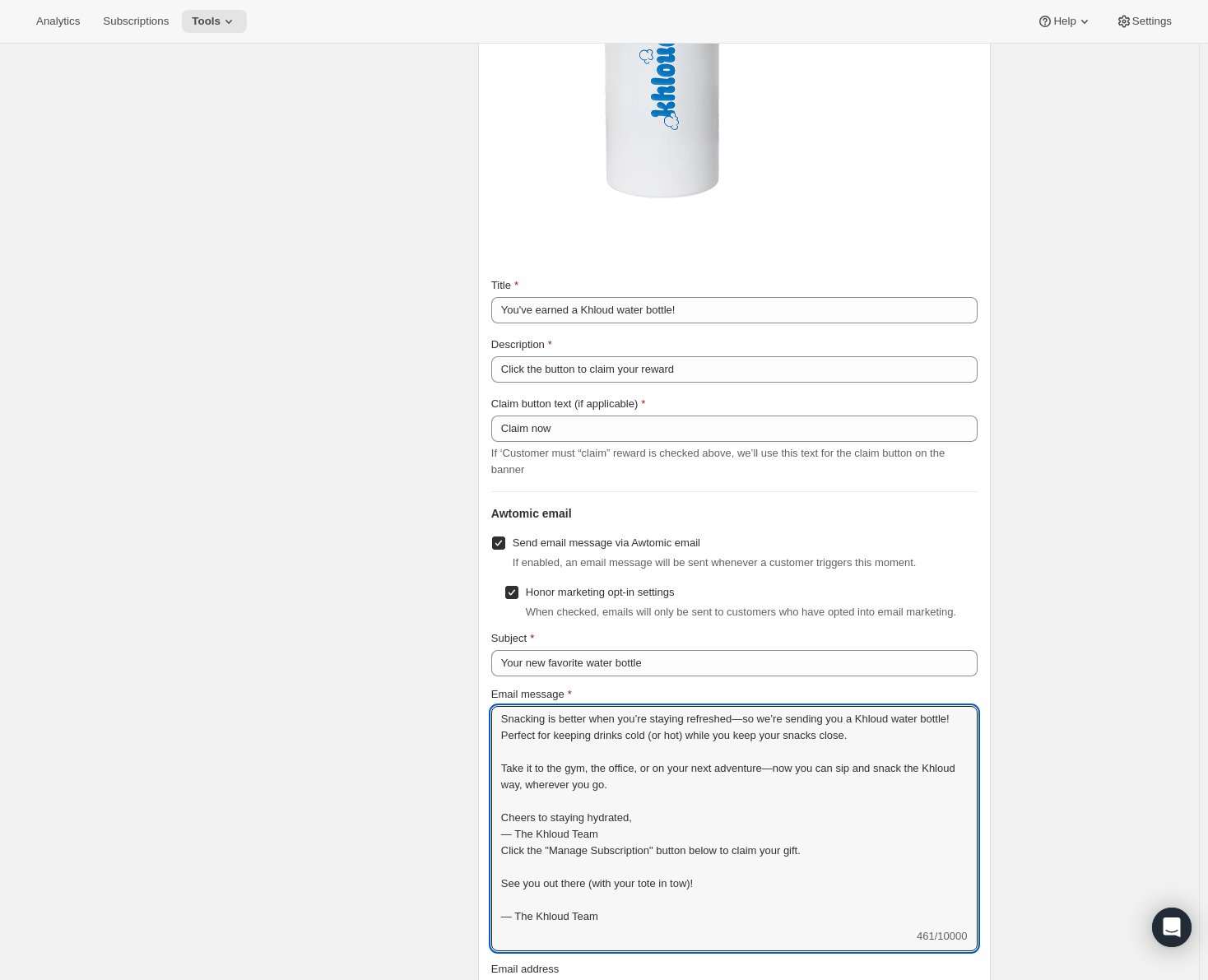
drag, startPoint x: 825, startPoint y: 847, endPoint x: 489, endPoint y: 854, distance: 336.1
click at [489, 854] on div "Subscription portal banner Show message on subscription portal If enabled, a ba…" at bounding box center [734, 413] width 513 height 1559
click at [648, 780] on textarea "Snacking is better when you’re staying refreshed—so we’re sending you a Khloud …" at bounding box center [734, 816] width 487 height 223
paste textarea "Click the "Manage Subscription" button below to claim your gift."
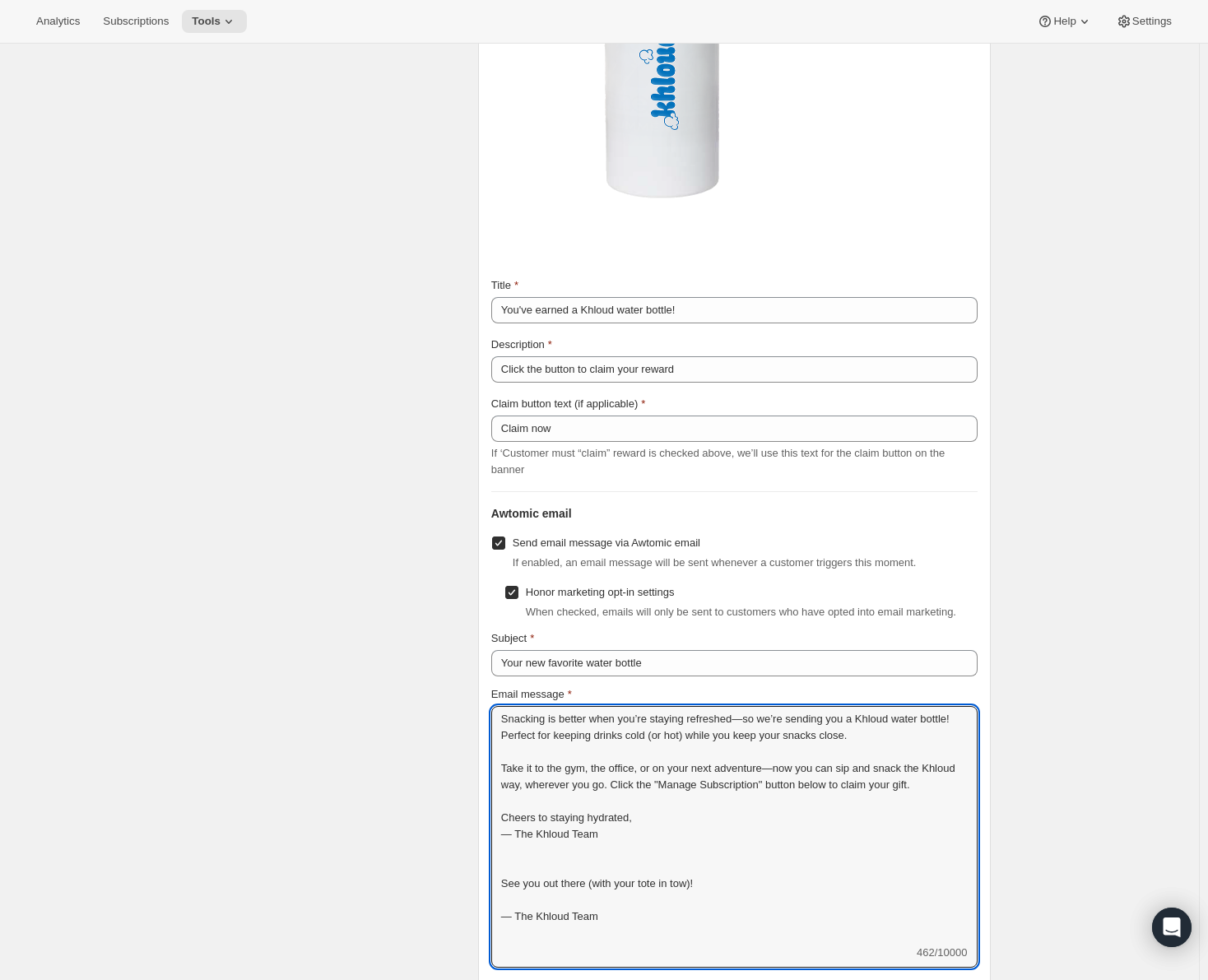
drag, startPoint x: 610, startPoint y: 914, endPoint x: 490, endPoint y: 867, distance: 128.9
click at [490, 867] on div "Subscription portal banner Show message on subscription portal If enabled, a ba…" at bounding box center [734, 421] width 513 height 1576
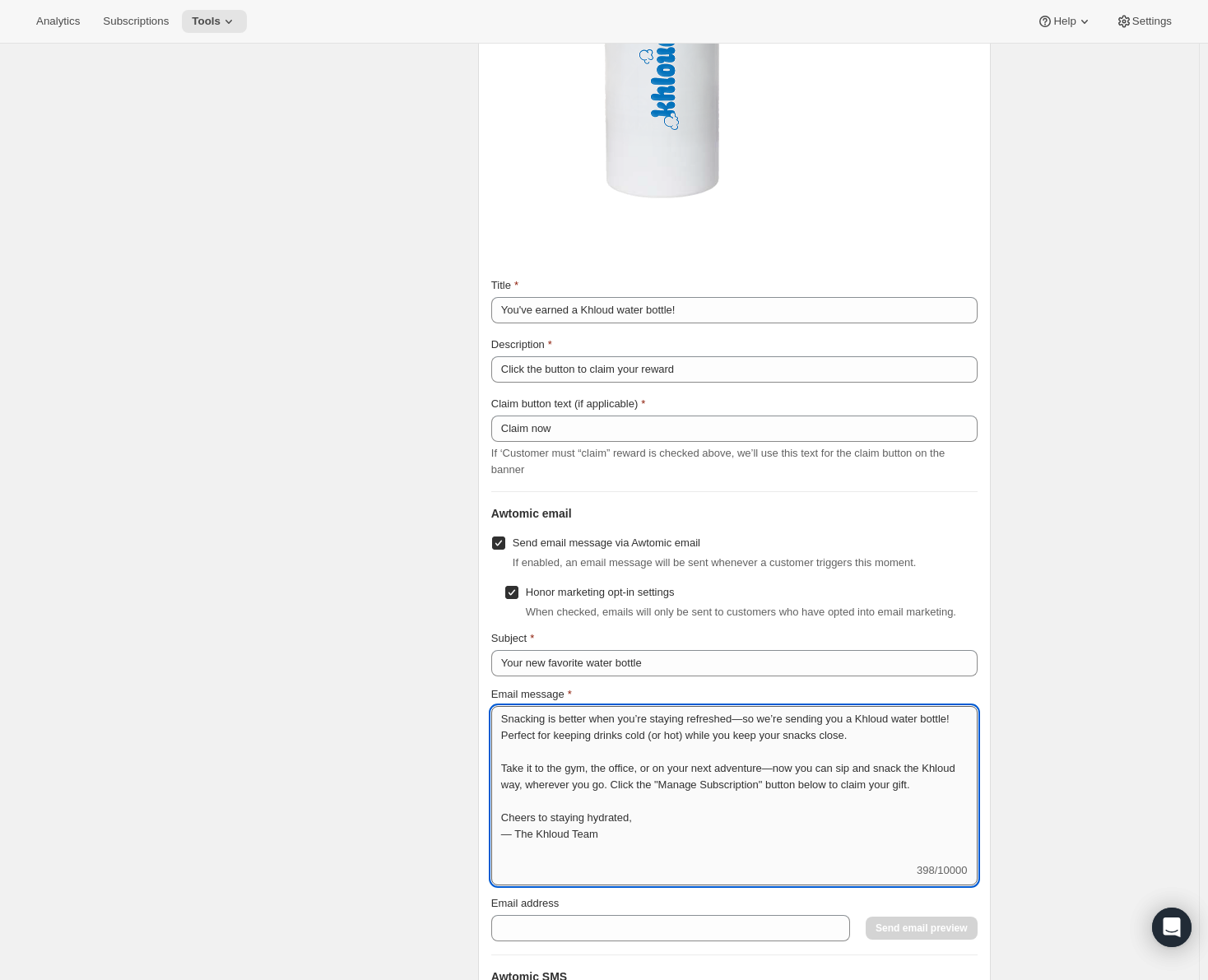
click at [516, 860] on textarea "Snacking is better when you’re staying refreshed—so we’re sending you a Khloud …" at bounding box center [734, 784] width 487 height 157
drag, startPoint x: 652, startPoint y: 732, endPoint x: 692, endPoint y: 735, distance: 40.1
click at [692, 735] on textarea "Snacking is better when you’re staying refreshed—so we’re sending you a Khloud …" at bounding box center [734, 784] width 487 height 157
click at [819, 745] on textarea "Snacking is better when you’re staying refreshed—so we’re sending you a Khloud …" at bounding box center [734, 784] width 487 height 157
drag, startPoint x: 611, startPoint y: 783, endPoint x: 491, endPoint y: 756, distance: 123.0
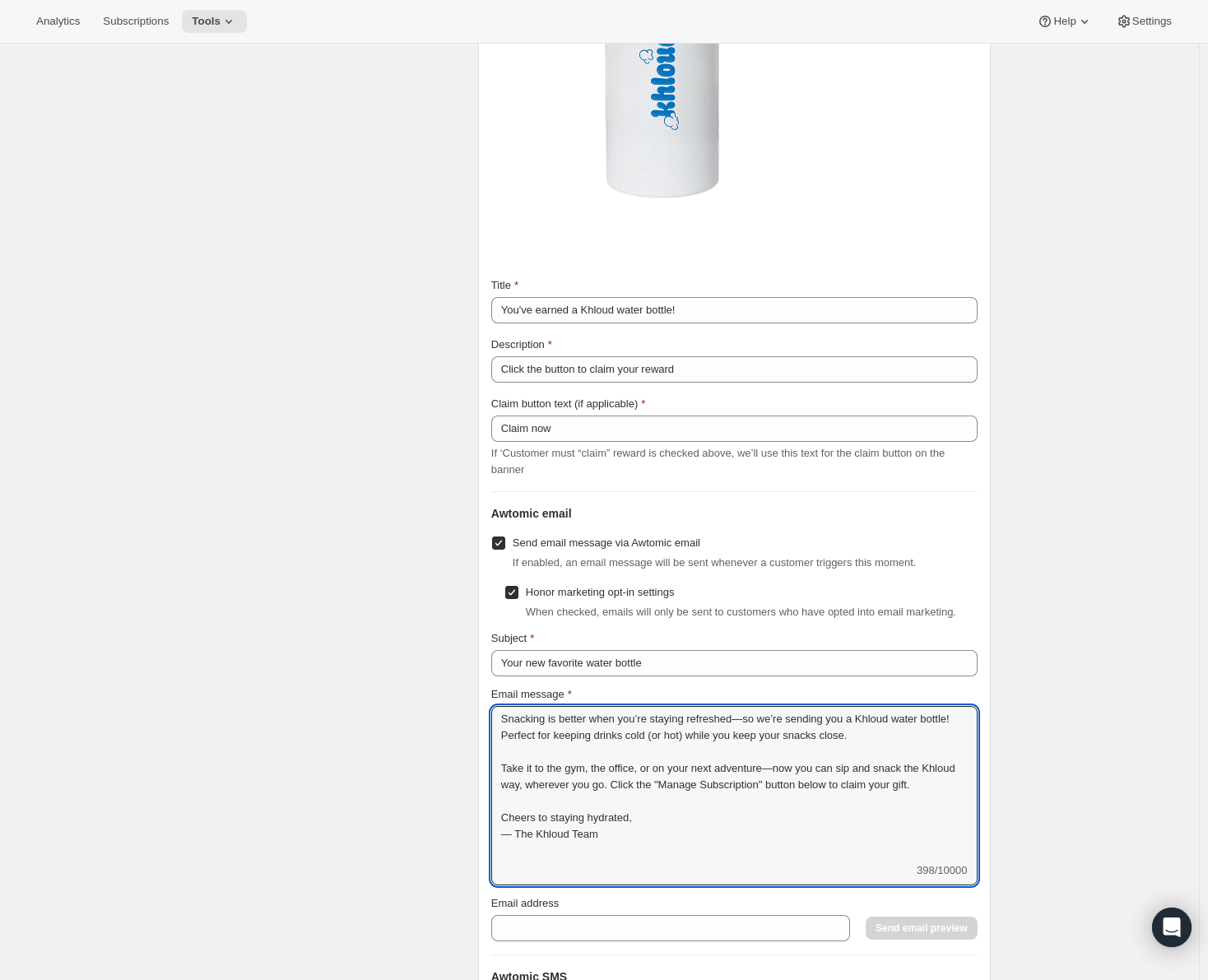
click at [491, 756] on div "Subscription portal banner Show message on subscription portal If enabled, a ba…" at bounding box center [734, 380] width 513 height 1493
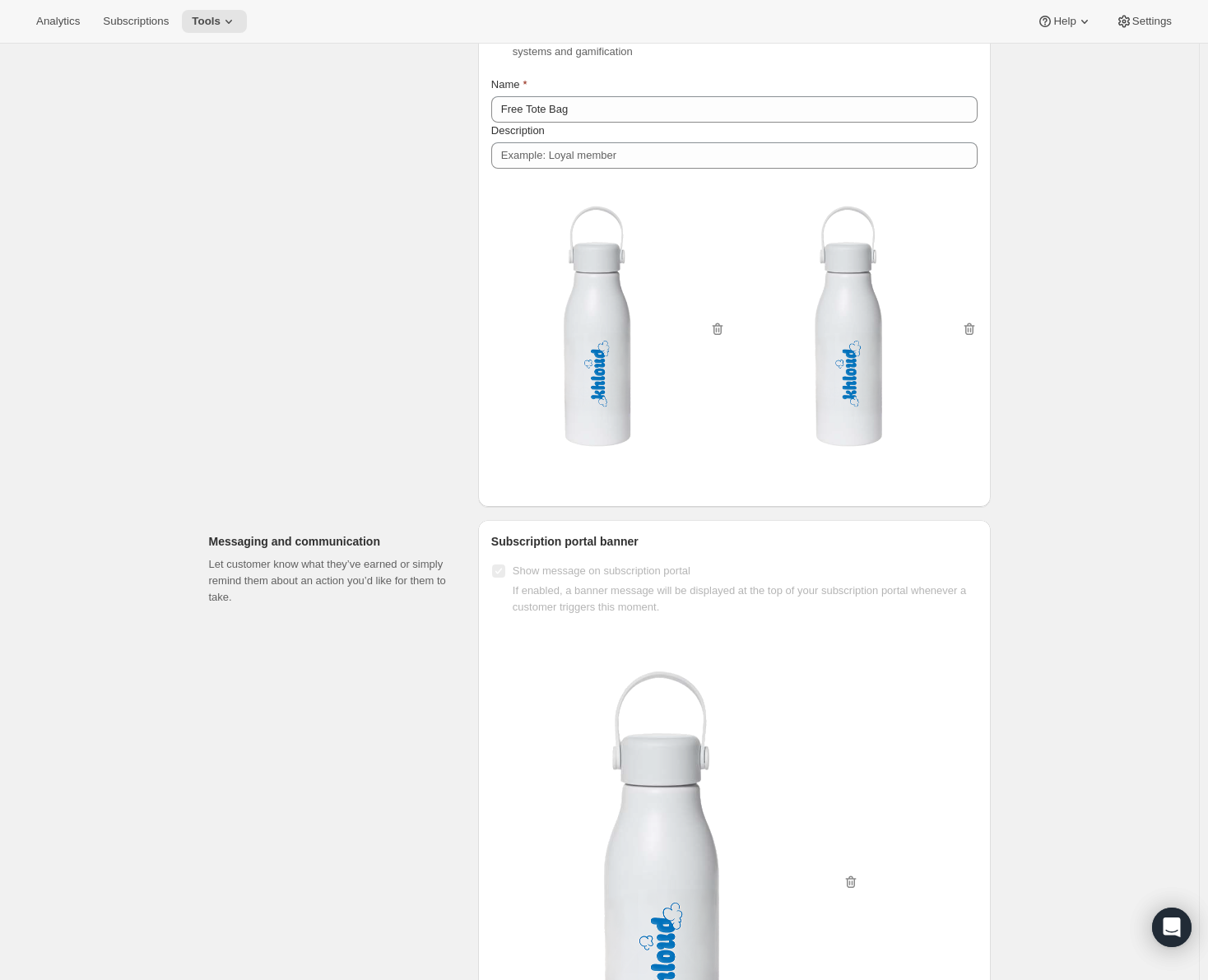
scroll to position [1171, 0]
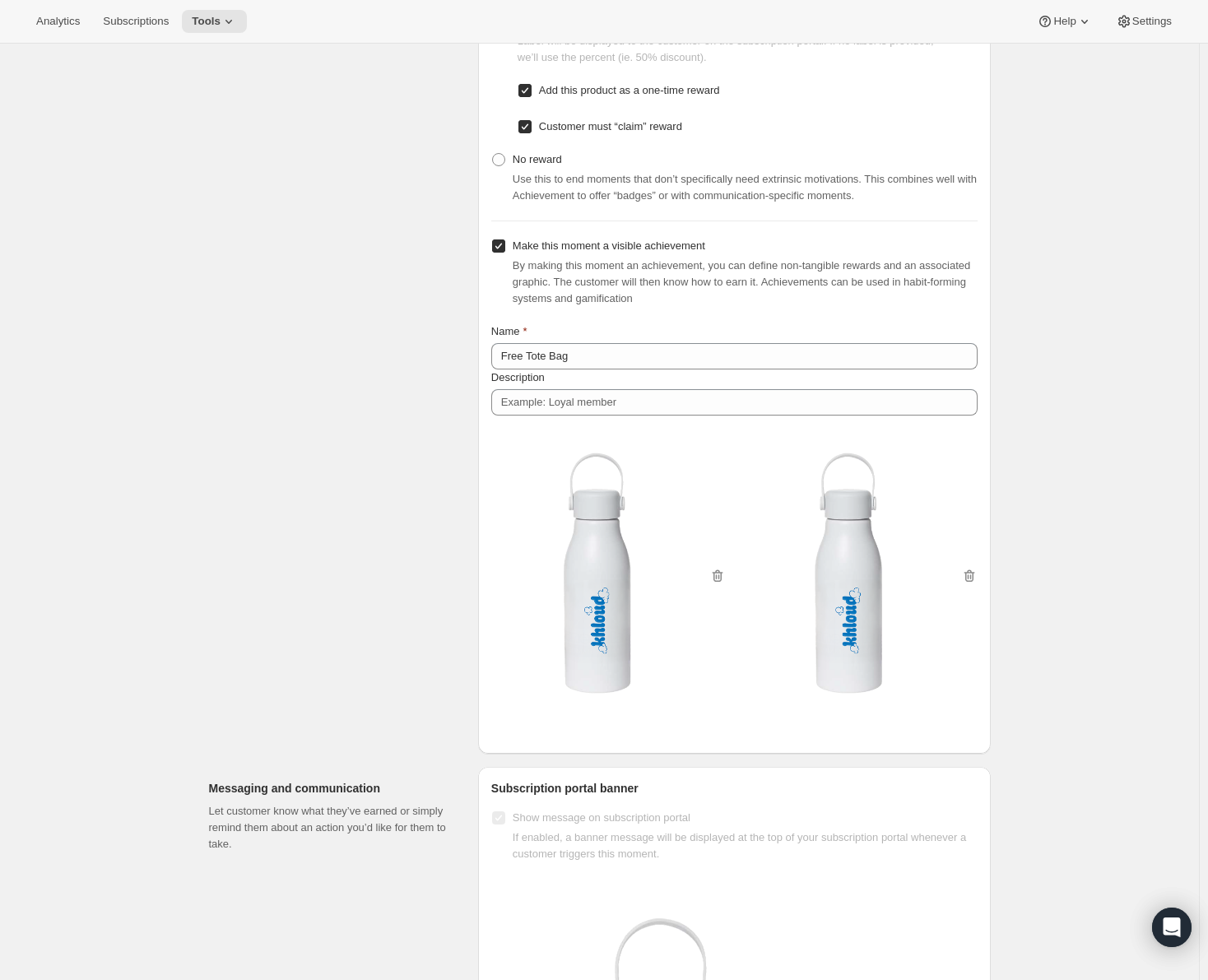
type textarea "Snacking is better when you’re staying refreshed—so we’re sending you a Khloud …"
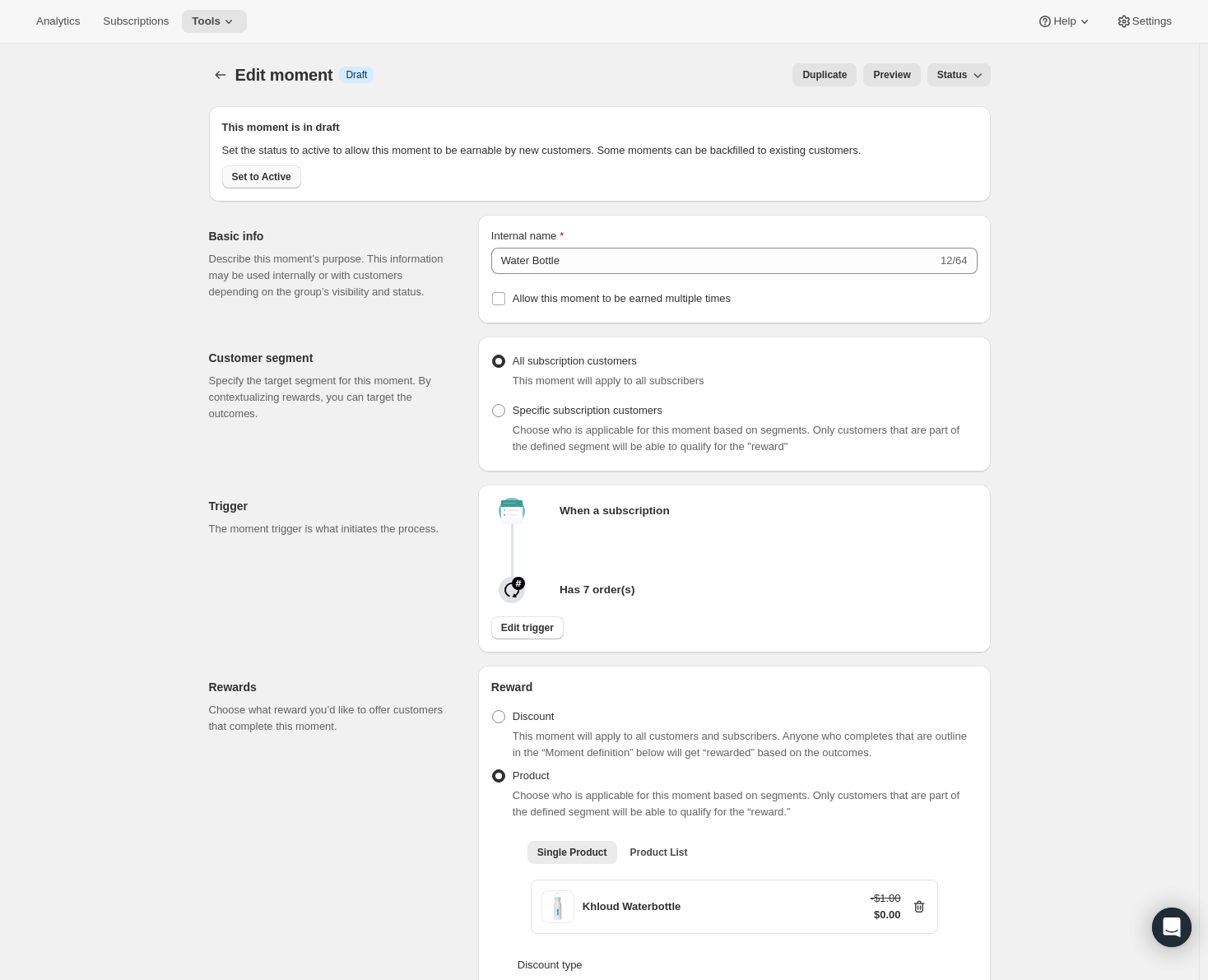
click at [284, 179] on span "Set to Active" at bounding box center [261, 177] width 59 height 13
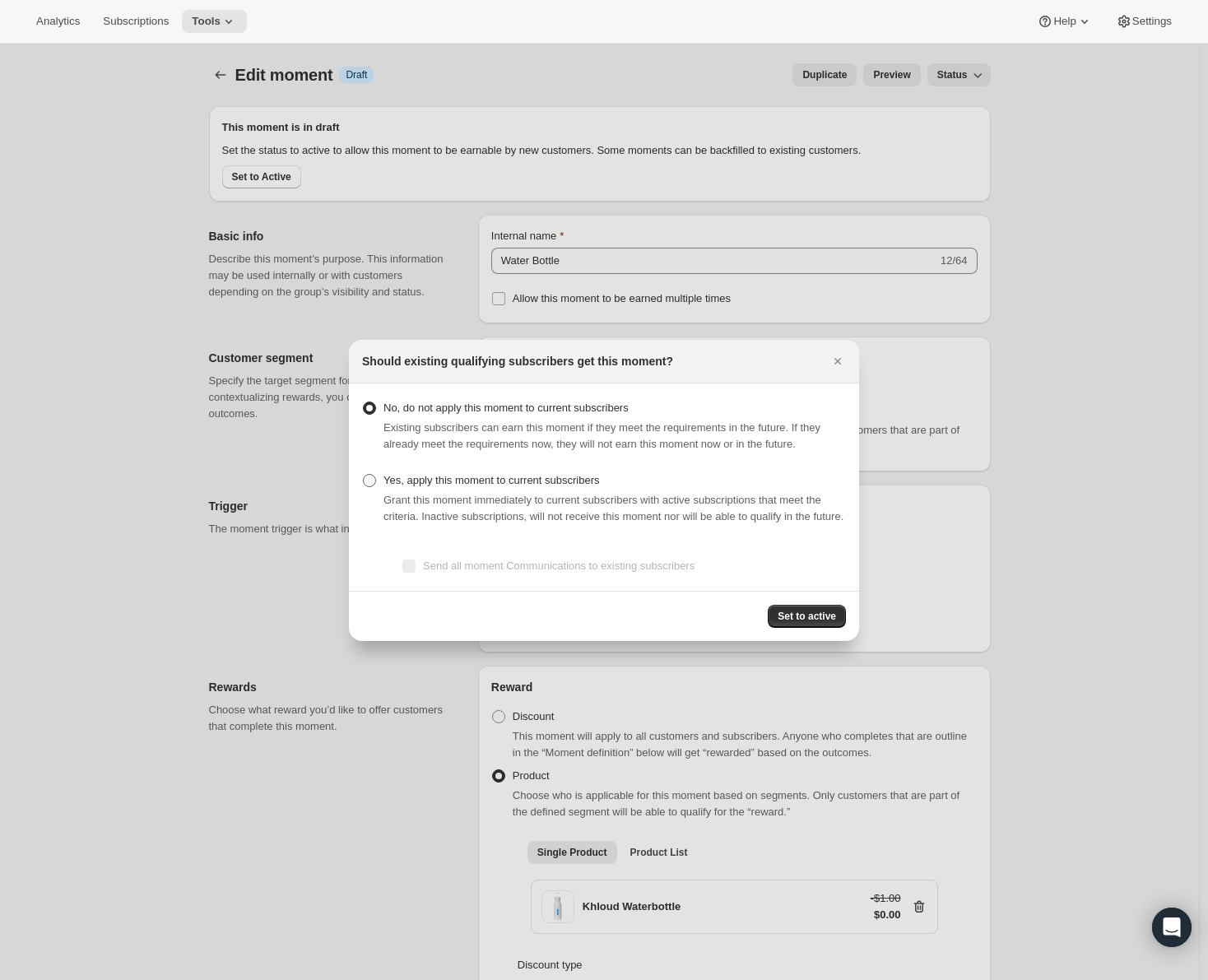
click at [374, 474] on span ":rc7:" at bounding box center [369, 480] width 13 height 13
click at [363, 474] on input "Yes, apply this moment to current subscribers" at bounding box center [362, 474] width 1 height 1
radio input "true"
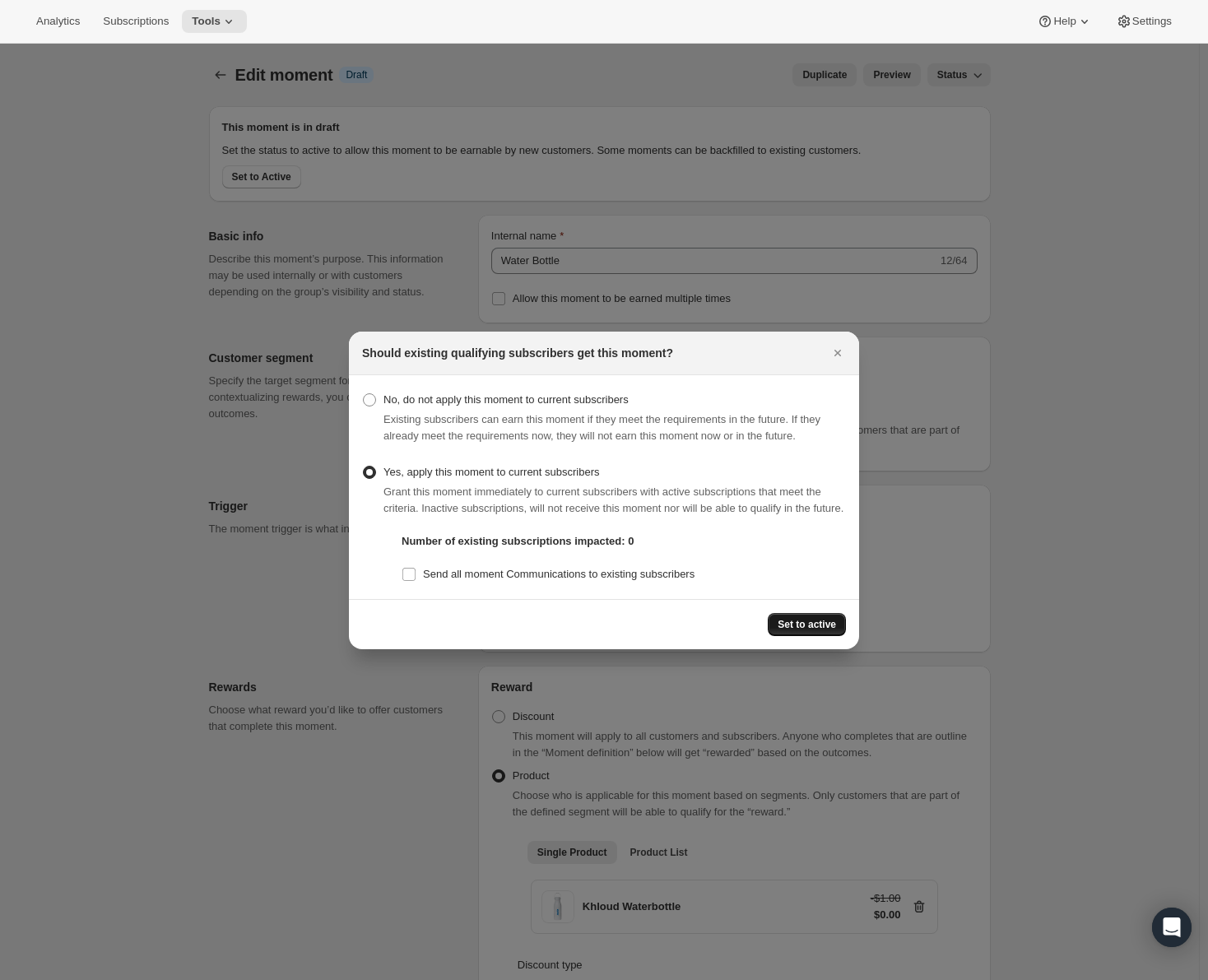
click at [816, 627] on span "Set to active" at bounding box center [807, 624] width 58 height 13
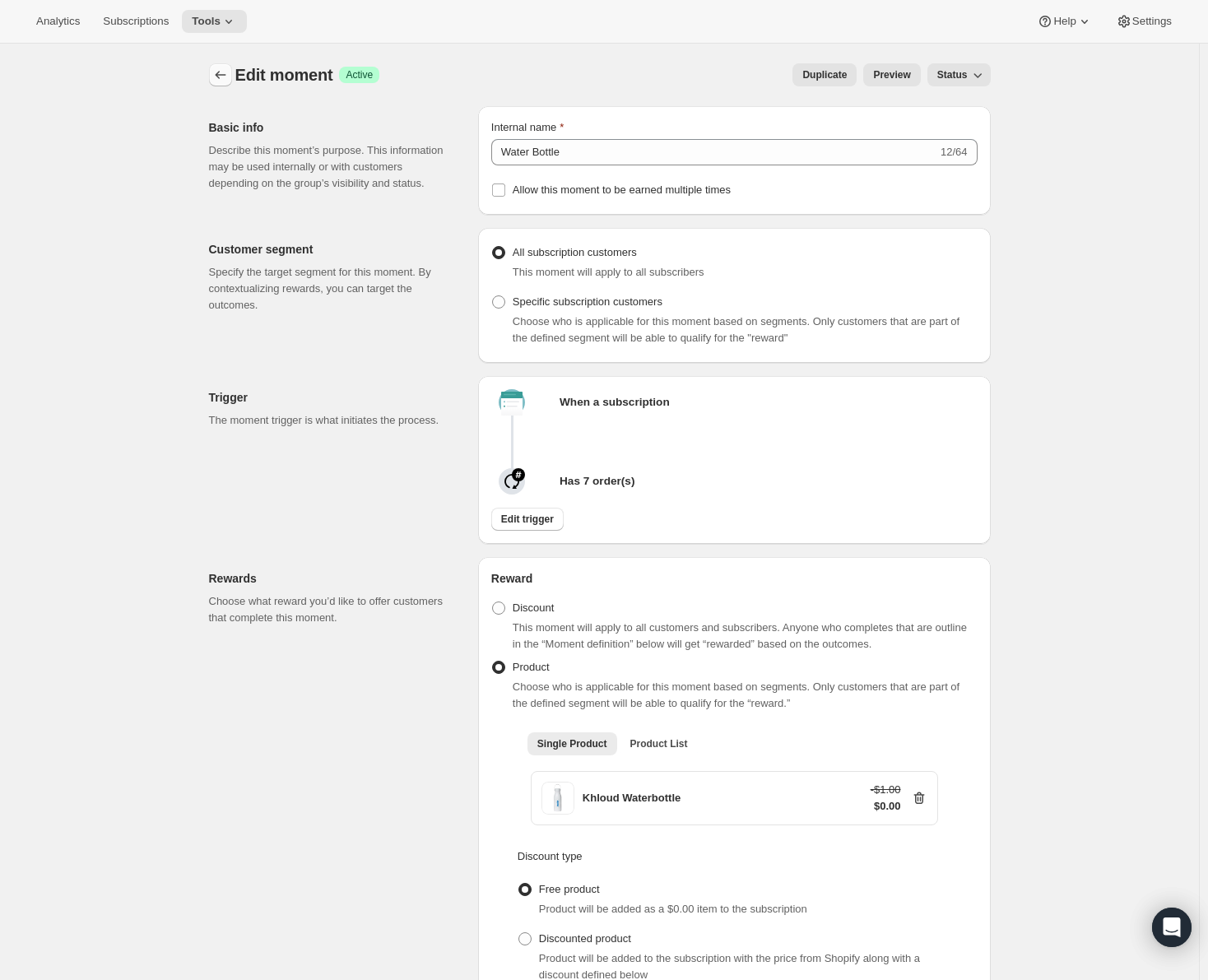
click at [221, 83] on icon "Create moment" at bounding box center [220, 75] width 17 height 17
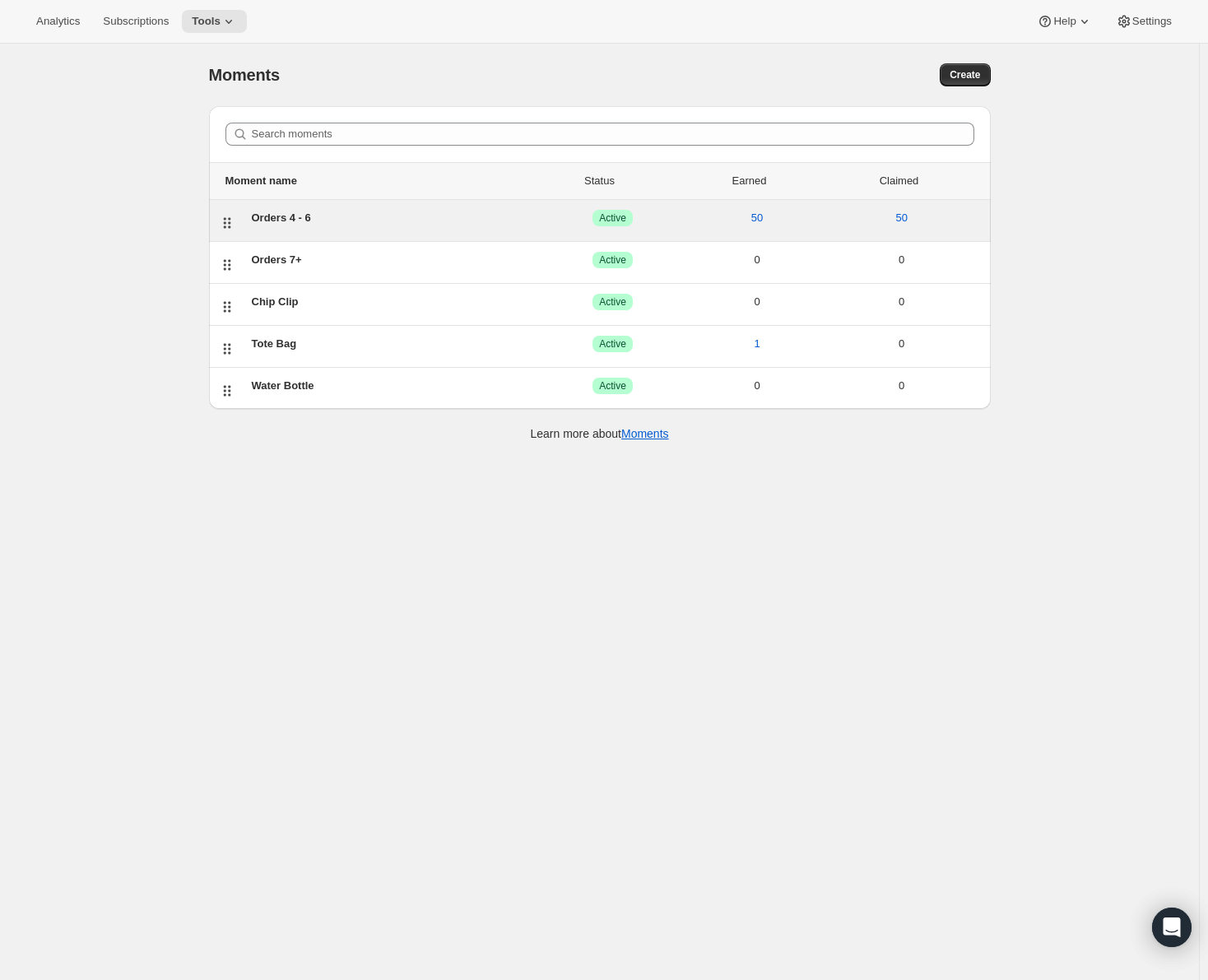
click at [296, 217] on div "Orders 4 - 6" at bounding box center [396, 217] width 289 height 17
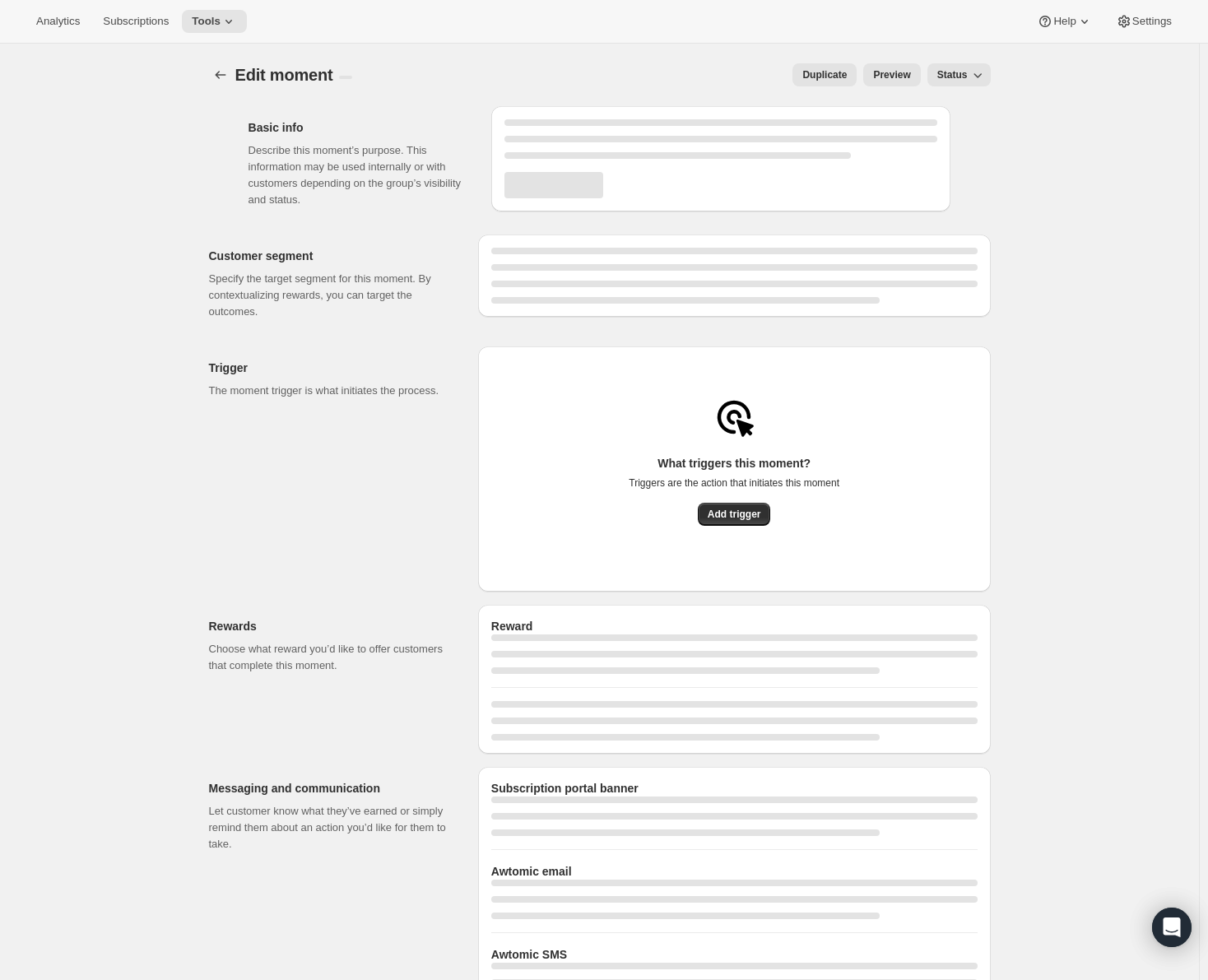
select select "INDEFINETELY"
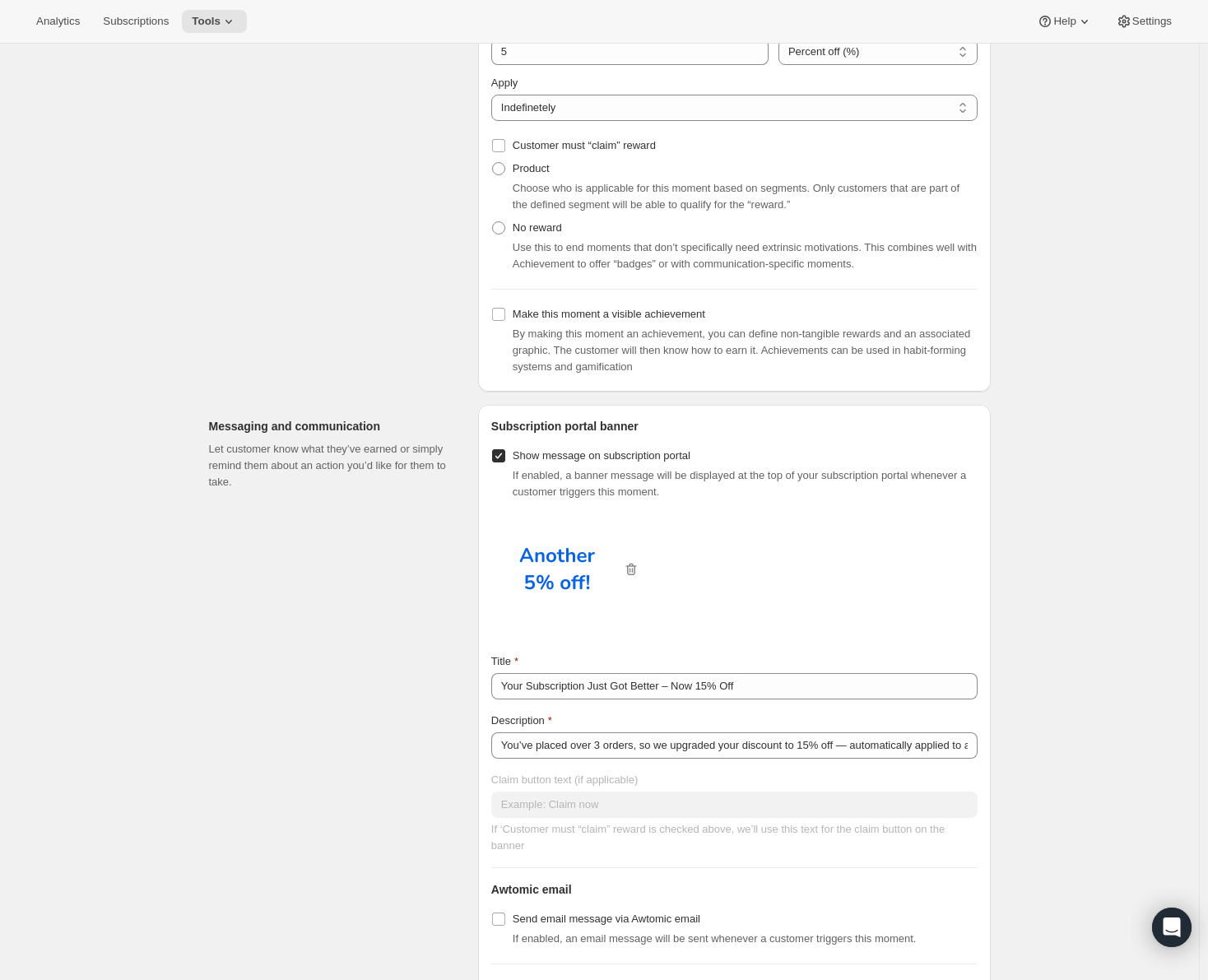
scroll to position [669, 0]
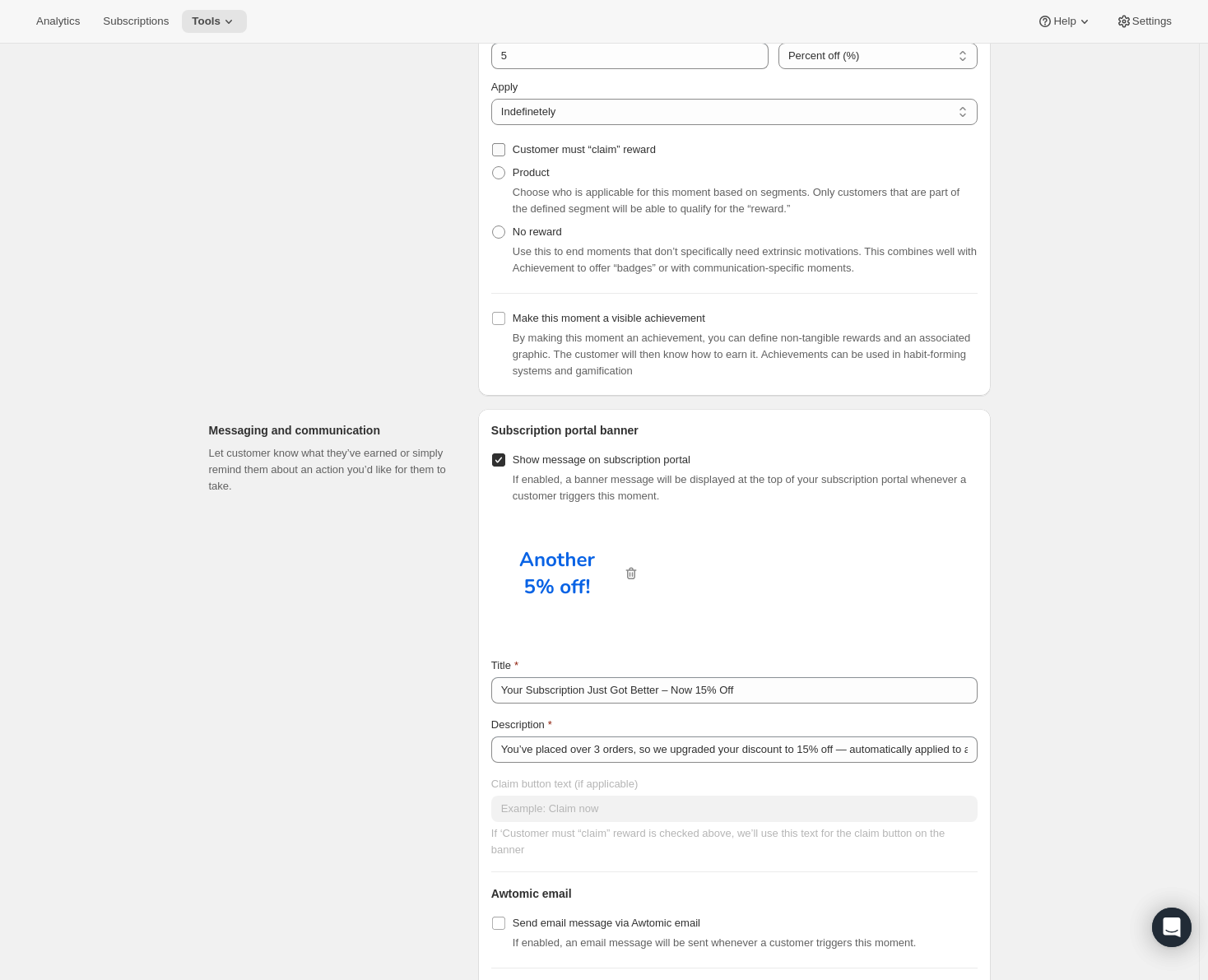
click at [502, 150] on input "Customer must “claim” reward" at bounding box center [498, 150] width 13 height 13
checkbox input "true"
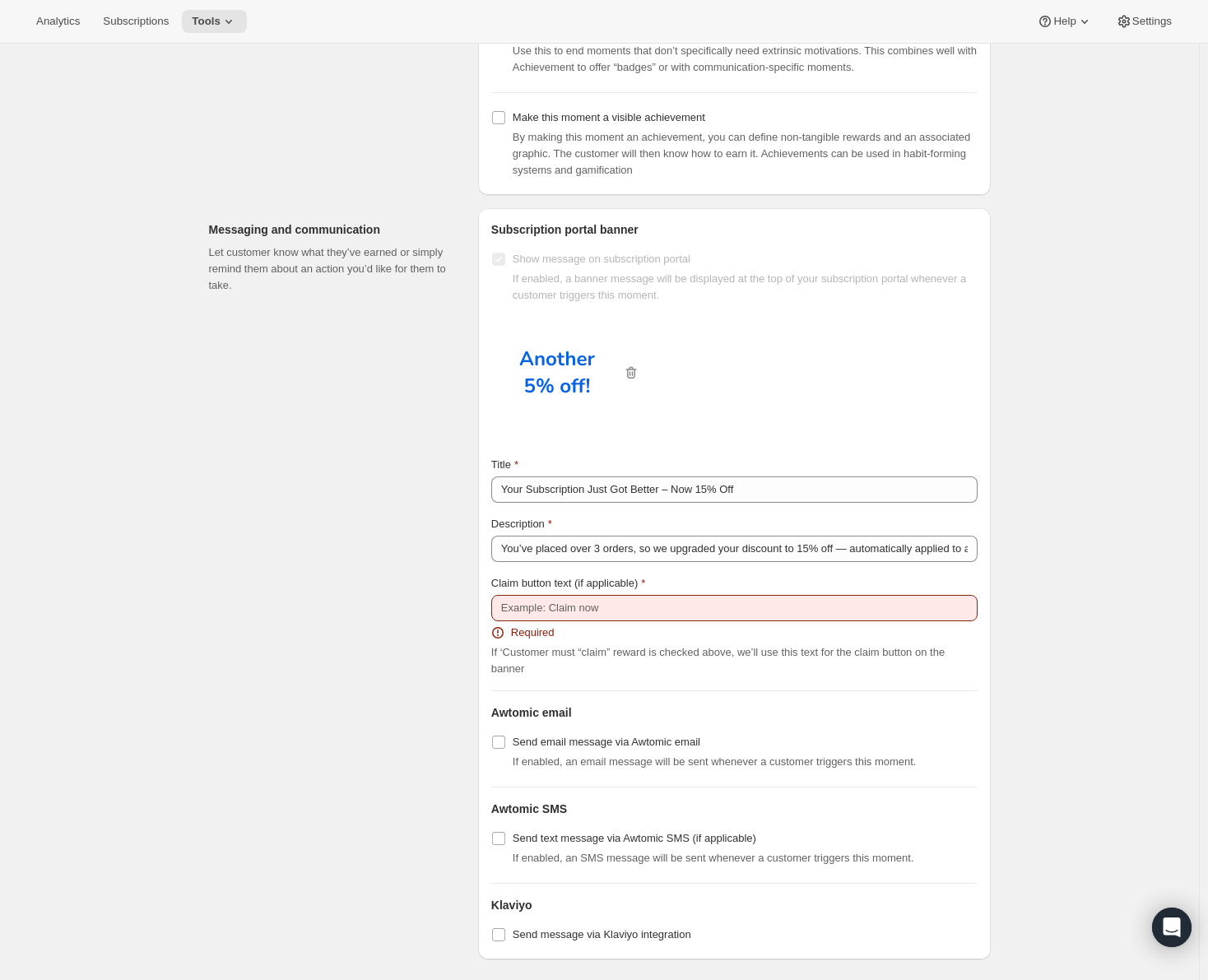
scroll to position [916, 0]
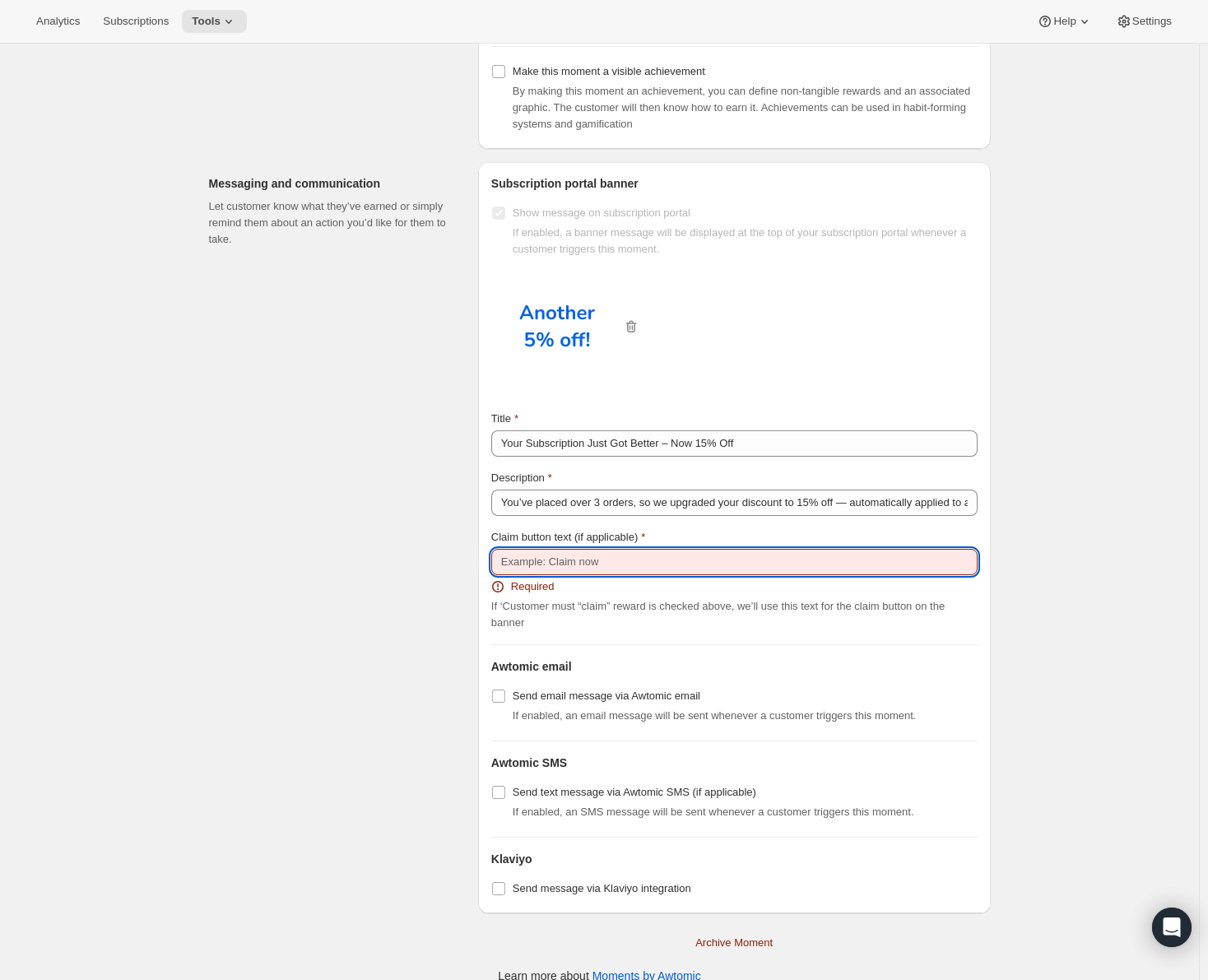
click at [619, 561] on input "Claim button text (if applicable)" at bounding box center [734, 562] width 487 height 26
type input "Claim now"
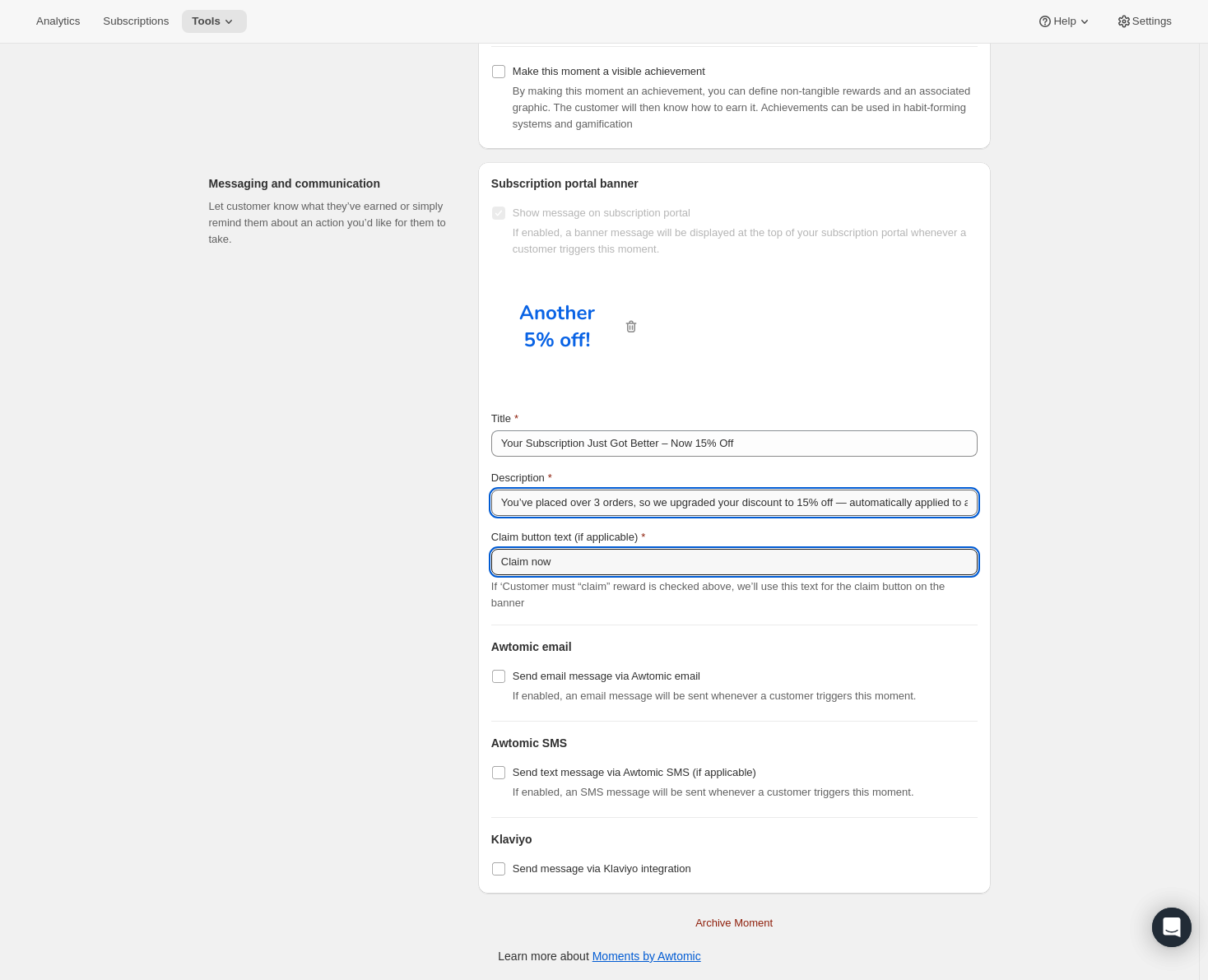
click at [700, 502] on input "You’ve placed over 3 orders, so we upgraded your discount to 15% off — automati…" at bounding box center [734, 502] width 487 height 26
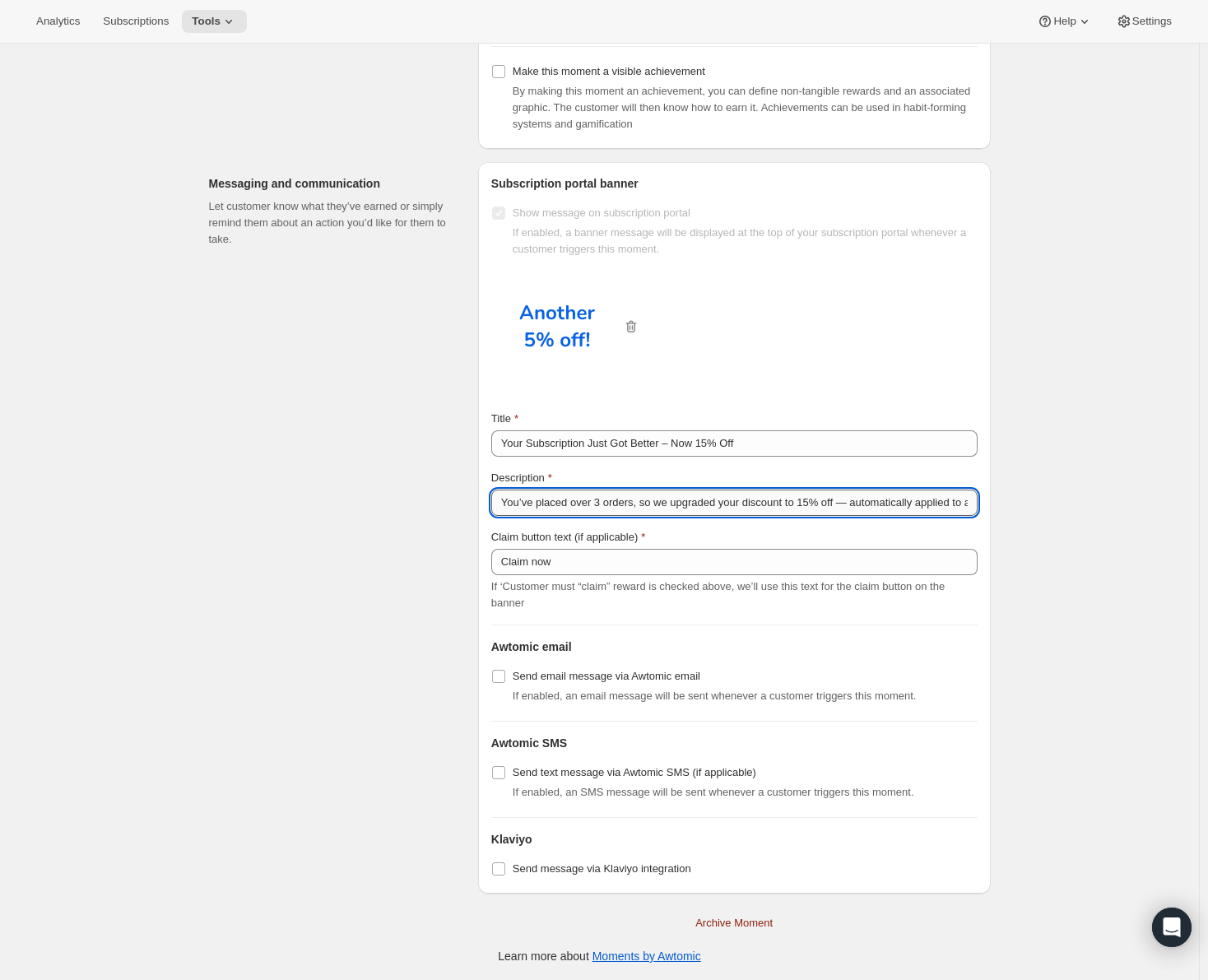
drag, startPoint x: 834, startPoint y: 503, endPoint x: 860, endPoint y: 503, distance: 26.0
click at [835, 503] on input "You’ve placed over 3 orders, so we upgraded your discount to 15% off — automati…" at bounding box center [734, 502] width 487 height 26
click at [860, 502] on input "You’ve placed over 3 orders, so we upgraded your discount to 15% off — automati…" at bounding box center [734, 502] width 487 height 26
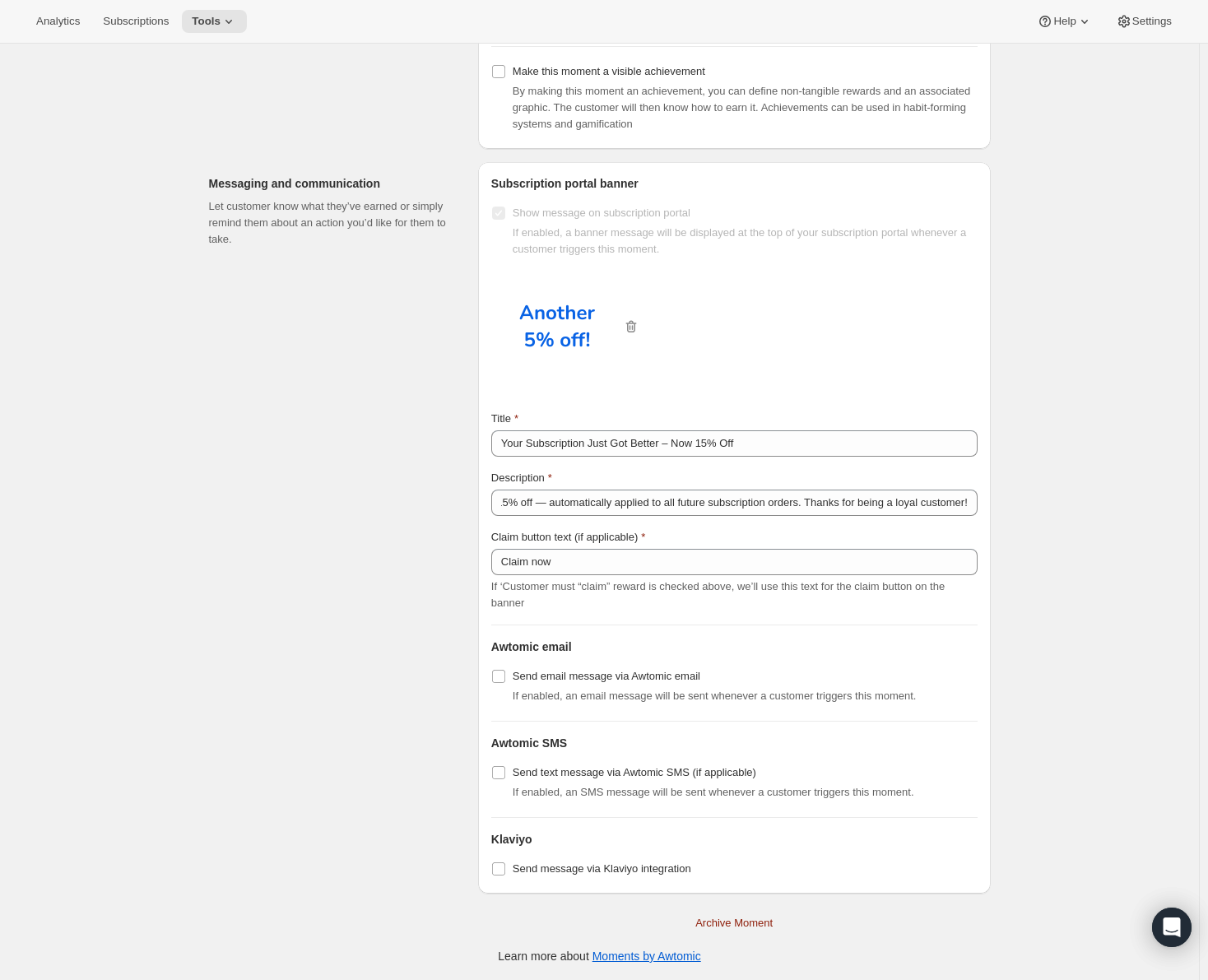
scroll to position [0, 0]
checkbox input "false"
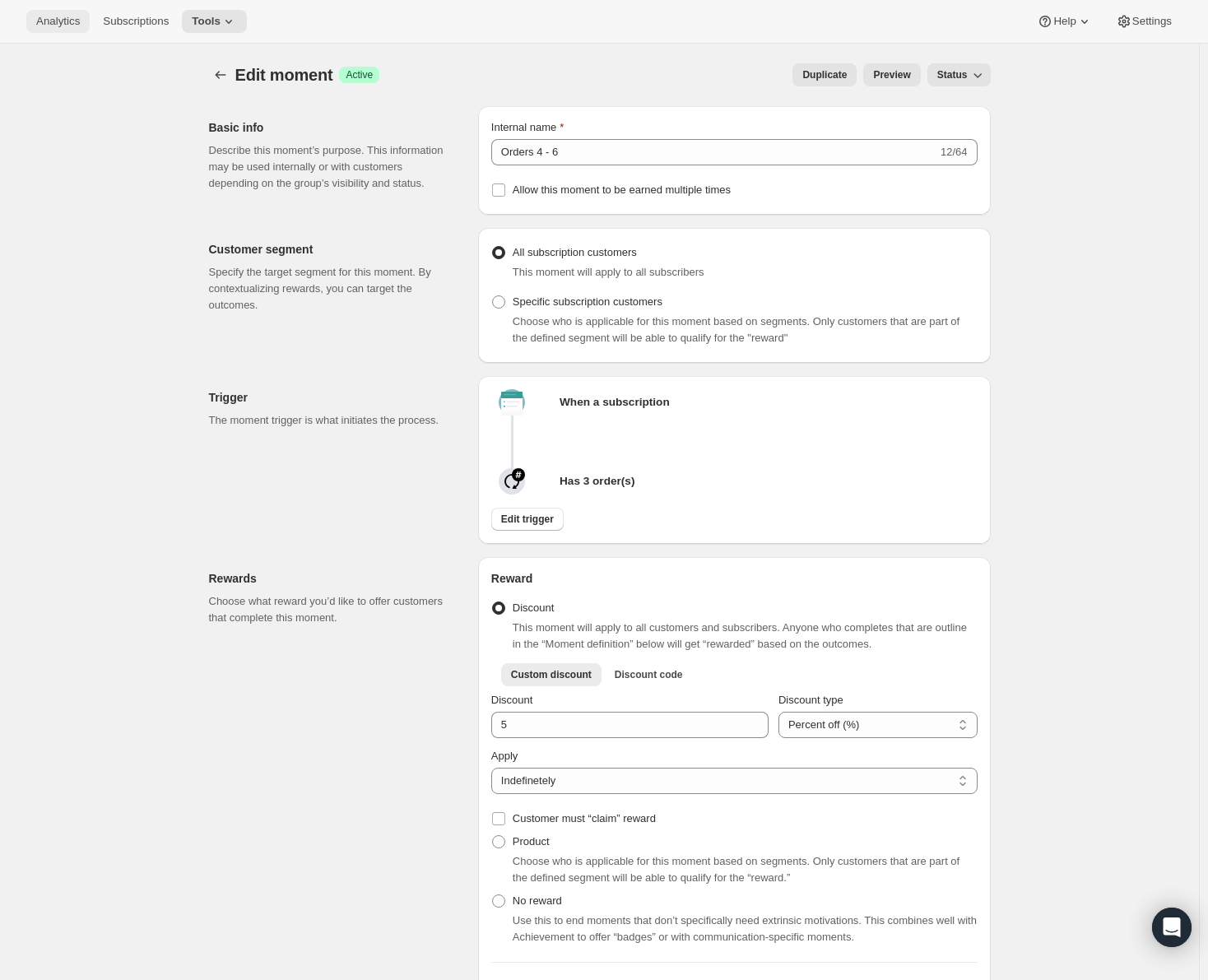
click at [65, 23] on span "Analytics" at bounding box center [58, 21] width 44 height 13
